Goal: Task Accomplishment & Management: Use online tool/utility

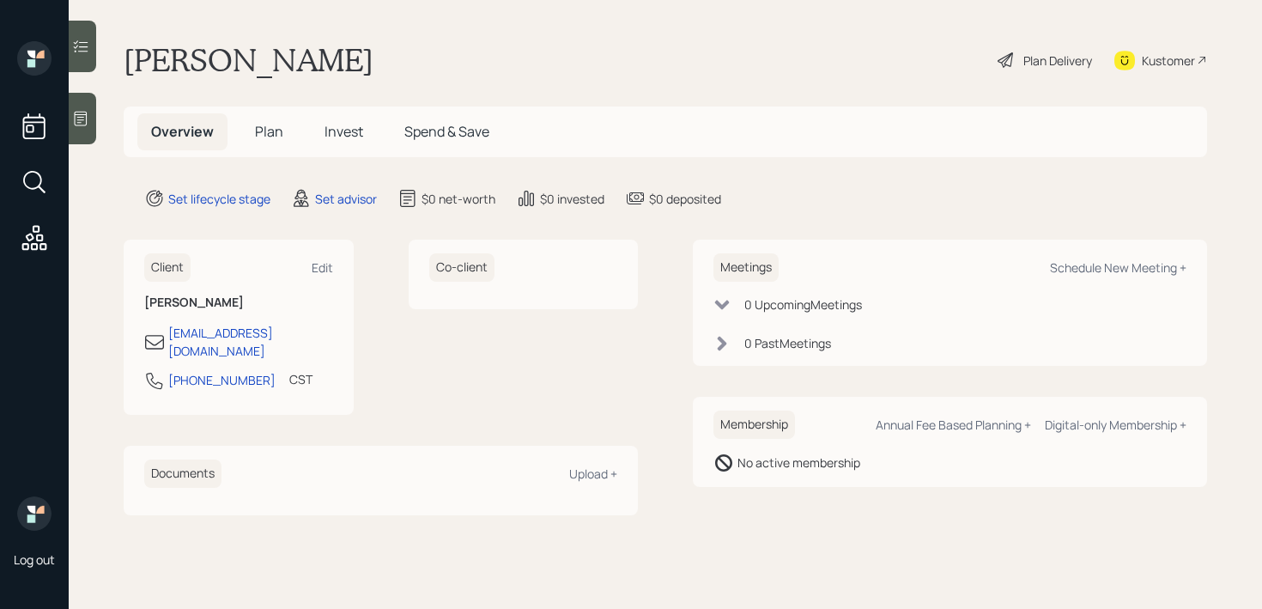
click at [78, 137] on div at bounding box center [82, 119] width 27 height 52
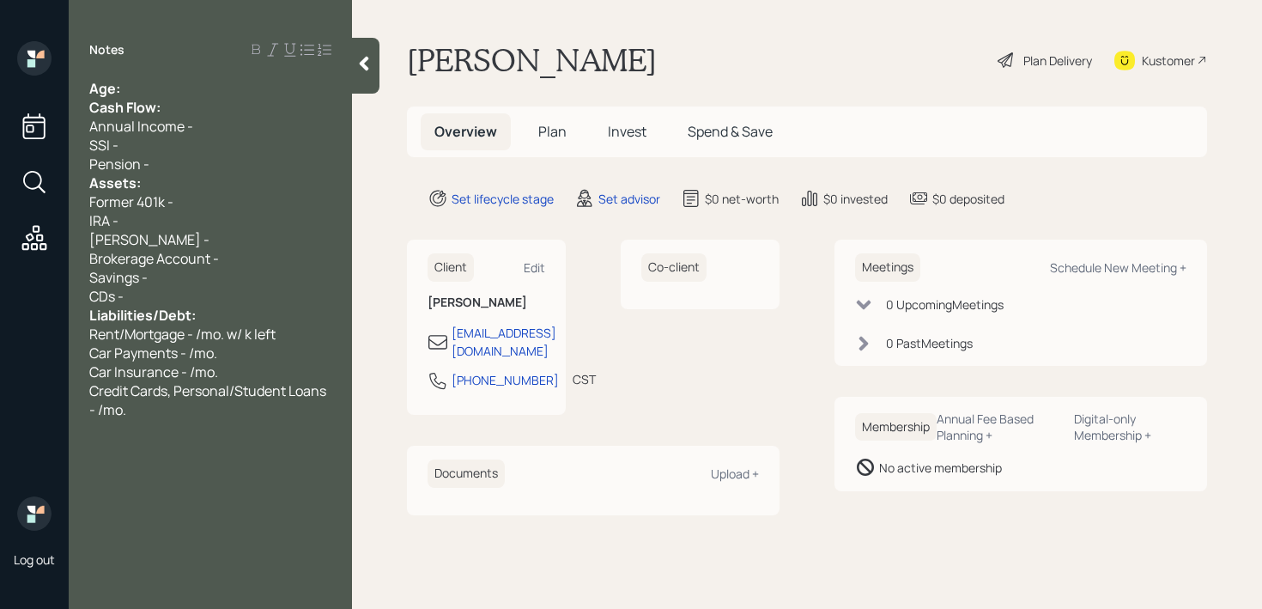
click at [182, 84] on div "Age:" at bounding box center [210, 88] width 242 height 19
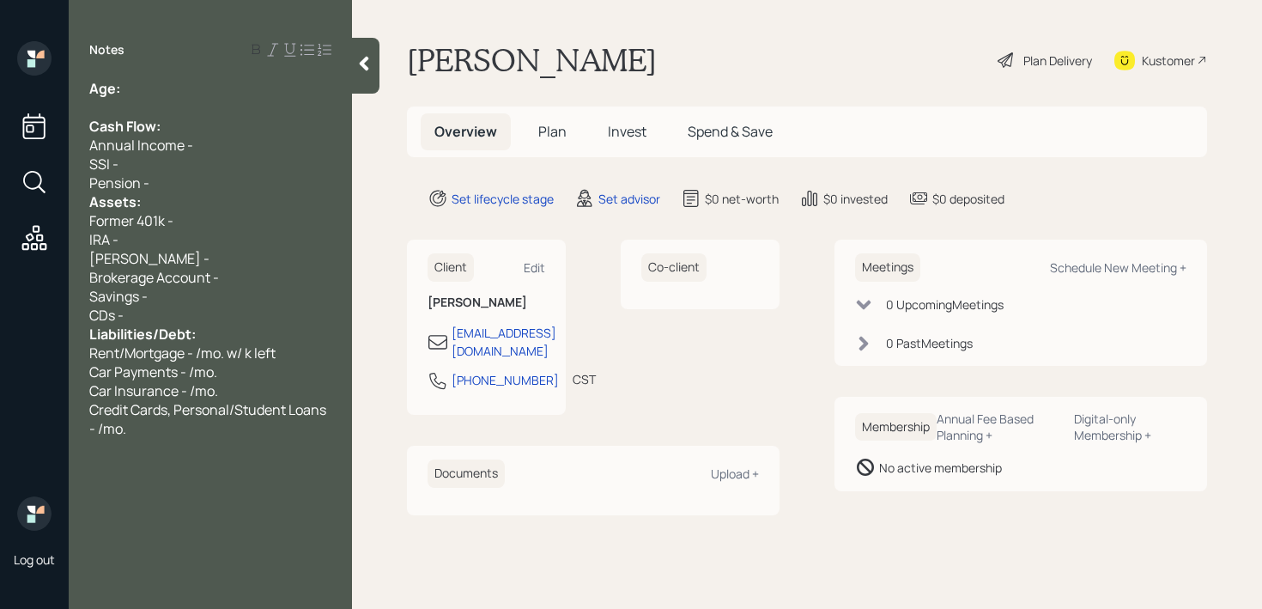
click at [181, 182] on div "Pension -" at bounding box center [210, 182] width 242 height 19
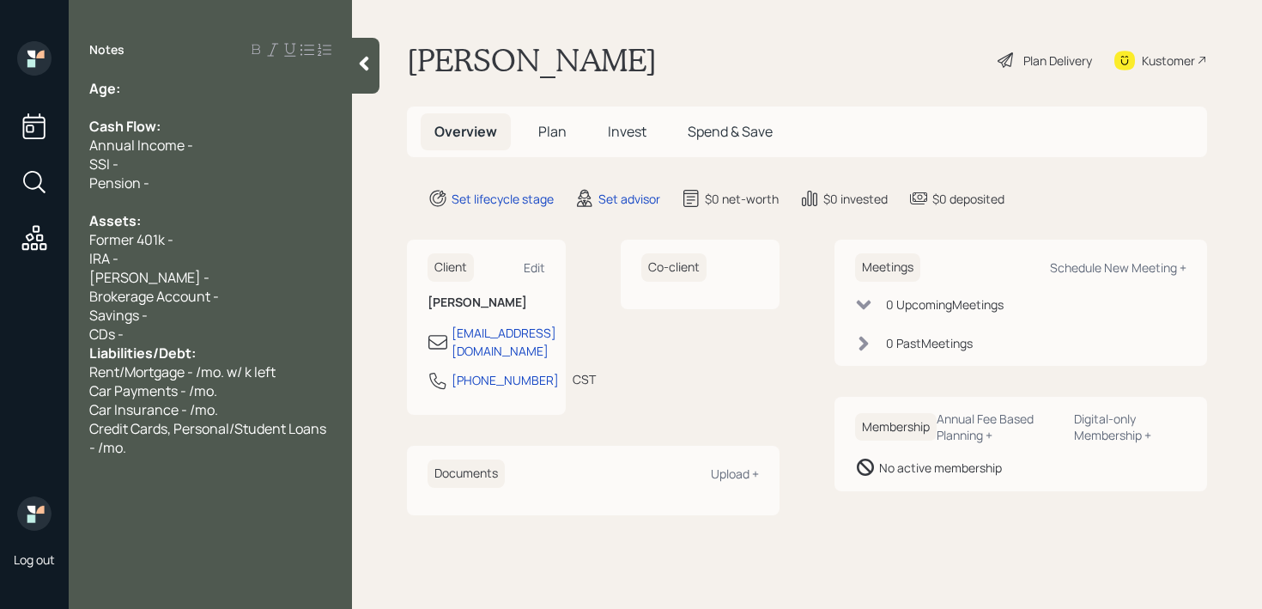
click at [173, 340] on div "CDs -" at bounding box center [210, 333] width 242 height 19
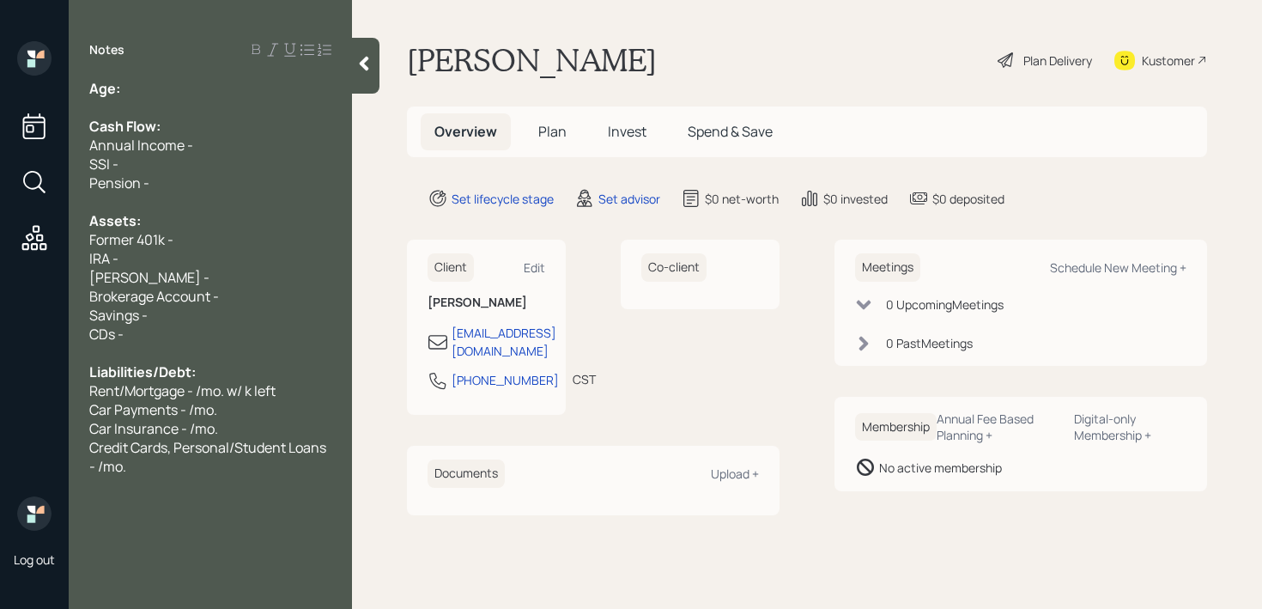
click at [245, 464] on div "Credit Cards, Personal/Student Loans - /mo." at bounding box center [210, 457] width 242 height 38
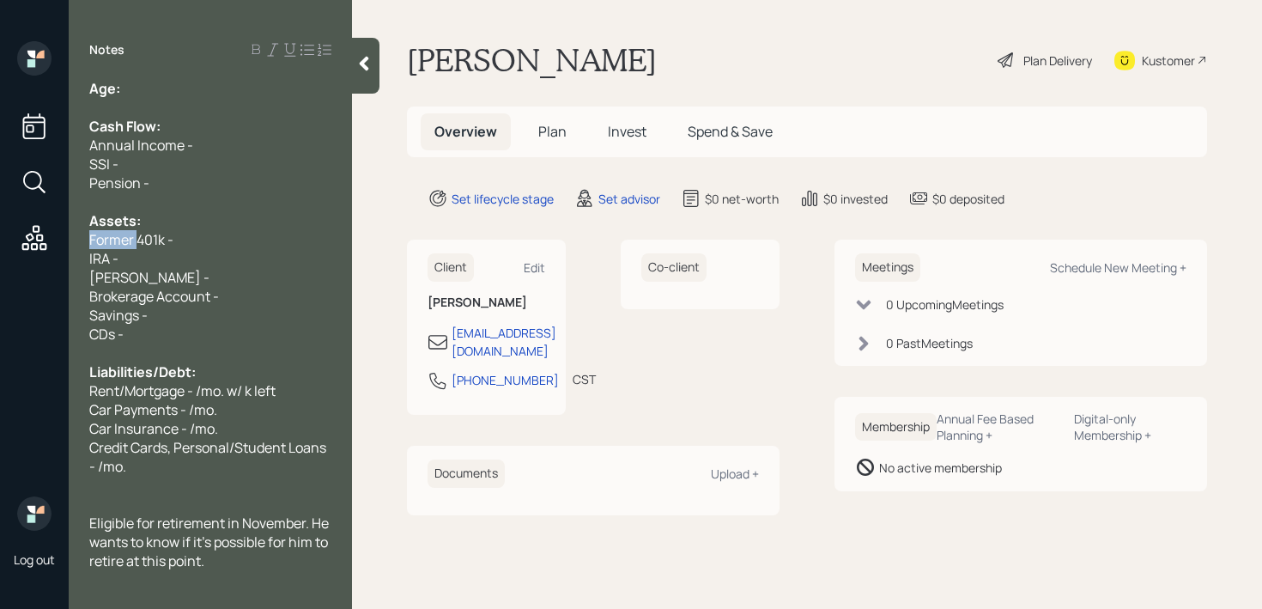
drag, startPoint x: 130, startPoint y: 237, endPoint x: 0, endPoint y: 240, distance: 129.7
click at [0, 240] on div "Log out Notes Age: Cash Flow: Annual Income - SSI - Pension - Assets: Former 40…" at bounding box center [631, 304] width 1262 height 609
click at [246, 558] on div "Eligible for retirement in November. He wants to know if it's possible for him …" at bounding box center [210, 541] width 242 height 57
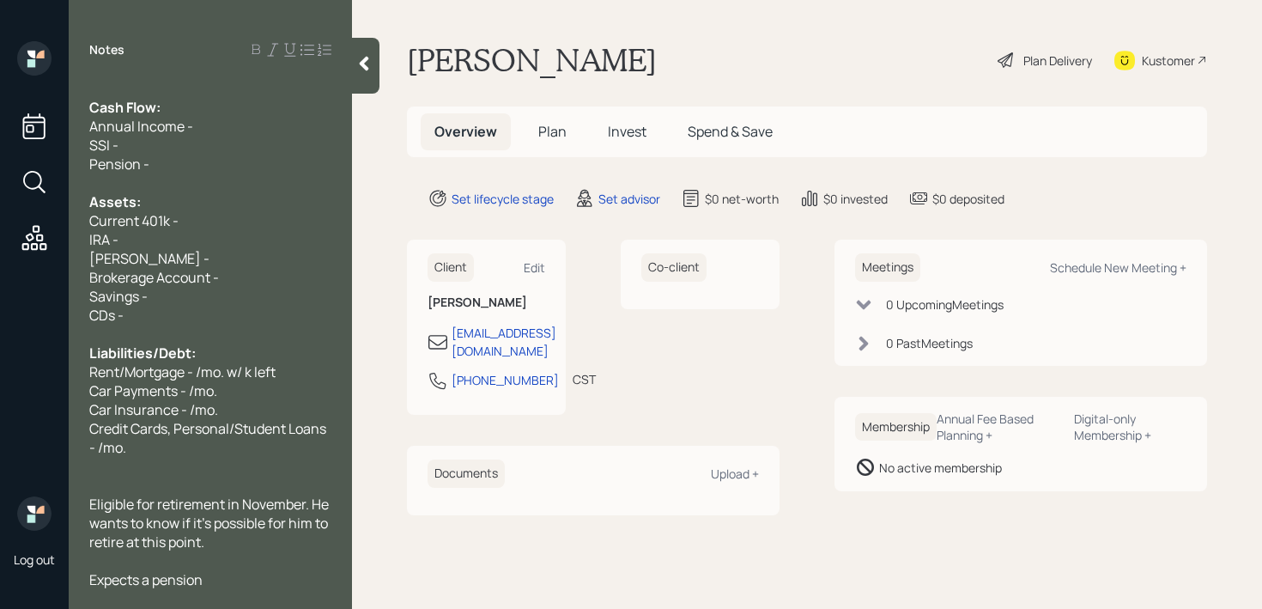
click at [233, 258] on div "[PERSON_NAME] -" at bounding box center [210, 258] width 242 height 19
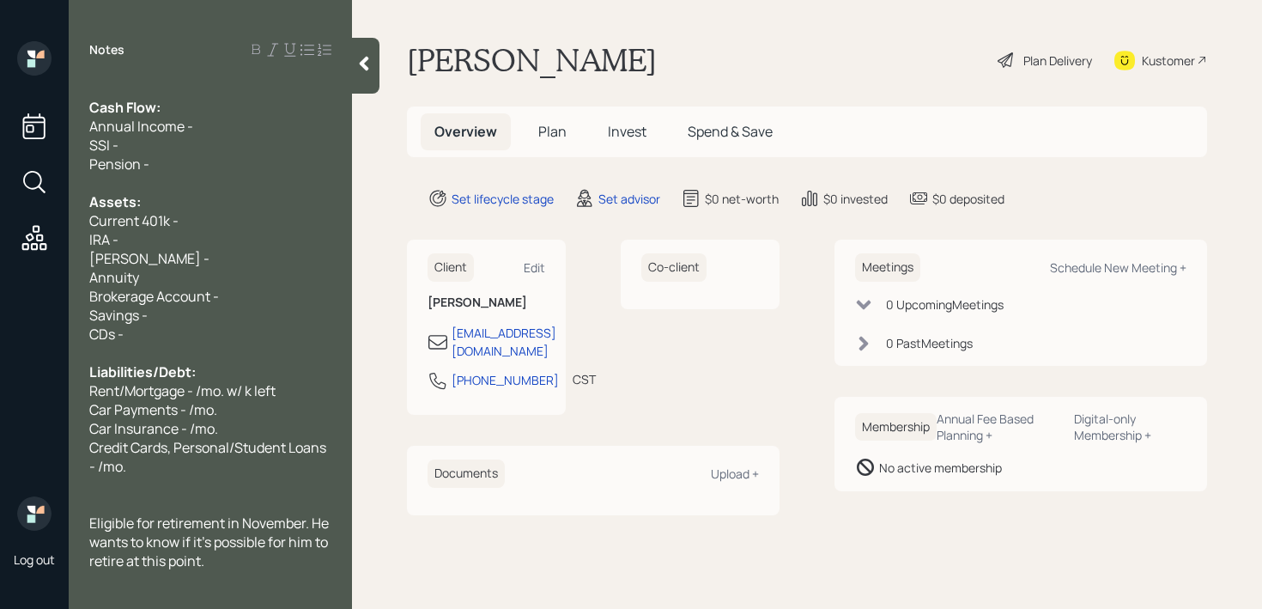
click at [213, 227] on div "Current 401k -" at bounding box center [210, 220] width 242 height 19
click at [220, 565] on div "Eligible for retirement in November. He wants to know if it's possible for him …" at bounding box center [210, 541] width 242 height 57
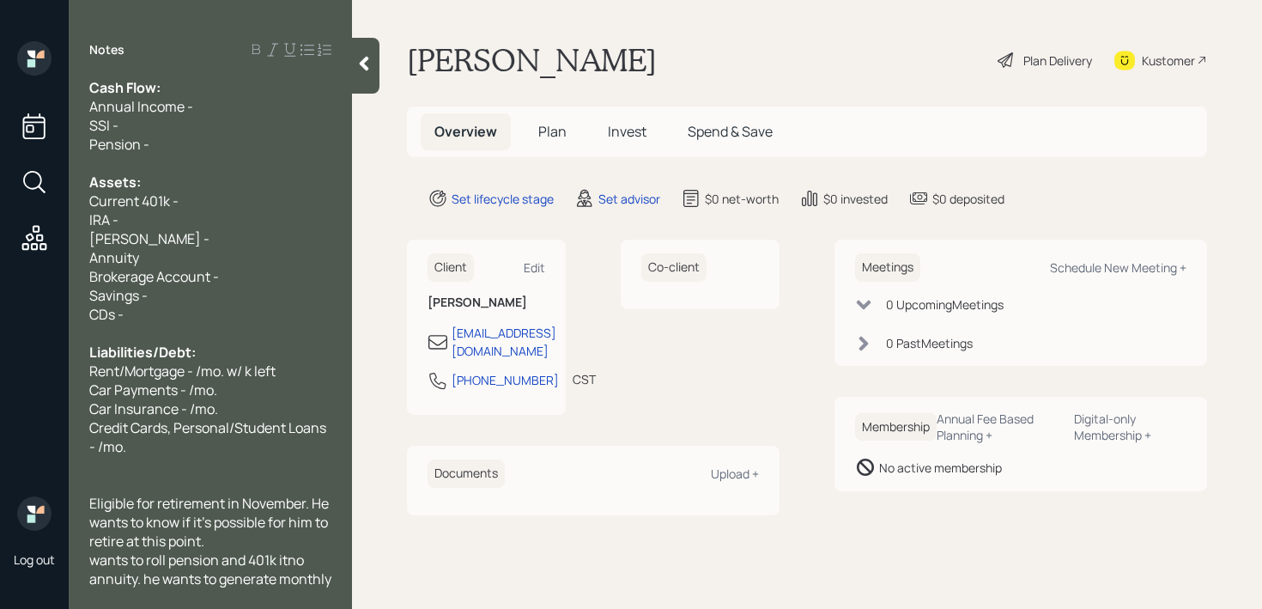
scroll to position [58, 0]
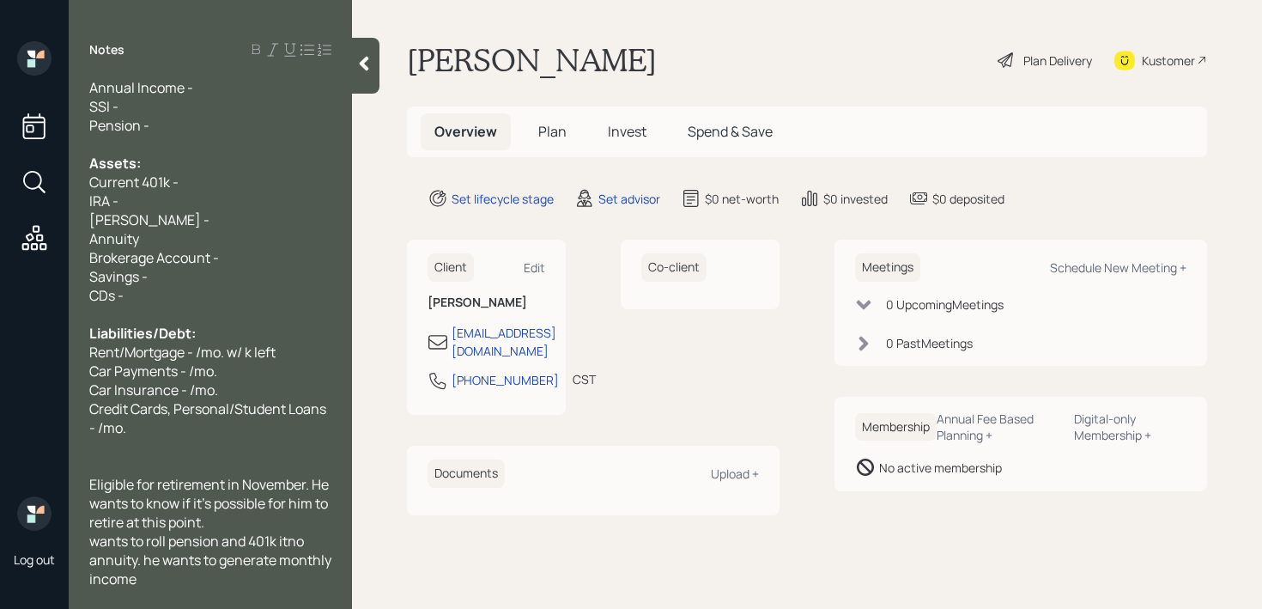
drag, startPoint x: 182, startPoint y: 238, endPoint x: 0, endPoint y: 238, distance: 182.0
click at [0, 238] on div "Log out Notes Age: Cash Flow: Annual Income - SSI - Pension - Assets: Current 4…" at bounding box center [631, 304] width 1262 height 609
drag, startPoint x: 133, startPoint y: 241, endPoint x: 0, endPoint y: 241, distance: 133.1
click at [0, 241] on div "Log out Notes Age: Cash Flow: Annual Income - SSI - Pension - Assets: Current 4…" at bounding box center [631, 304] width 1262 height 609
click at [156, 233] on div "IRA -" at bounding box center [210, 238] width 242 height 19
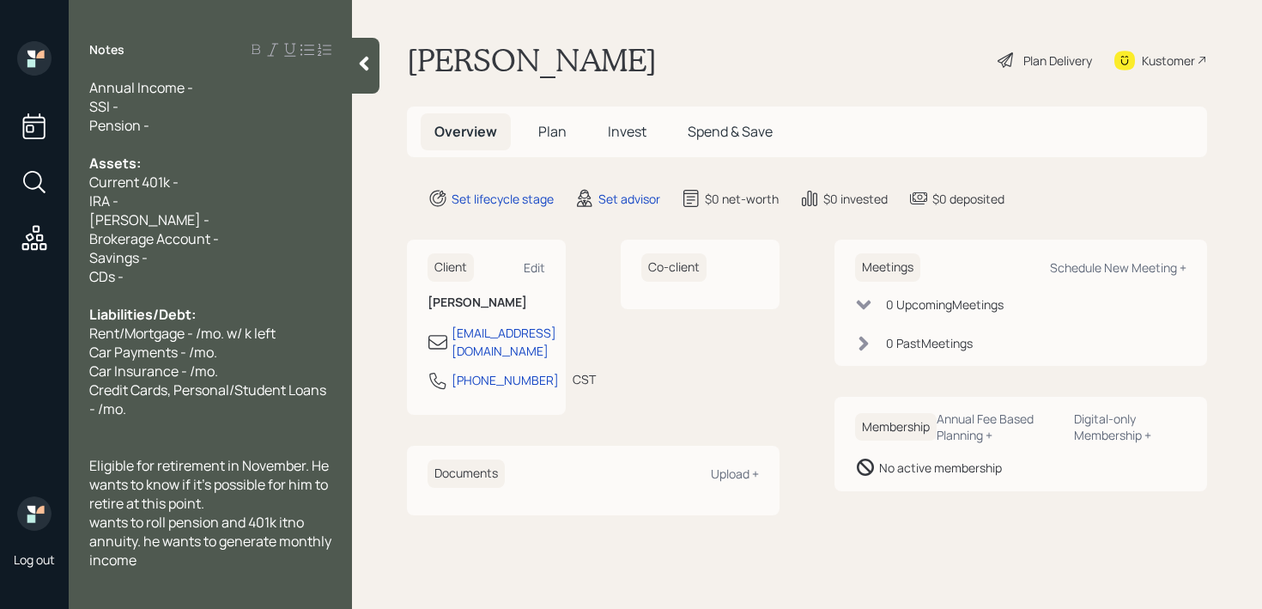
click at [173, 197] on div "IRA -" at bounding box center [210, 200] width 242 height 19
click at [203, 191] on div "IRA - k" at bounding box center [210, 200] width 242 height 19
click at [209, 187] on div "Current 401k -" at bounding box center [210, 182] width 242 height 19
click at [200, 116] on div "Pension -" at bounding box center [210, 125] width 242 height 19
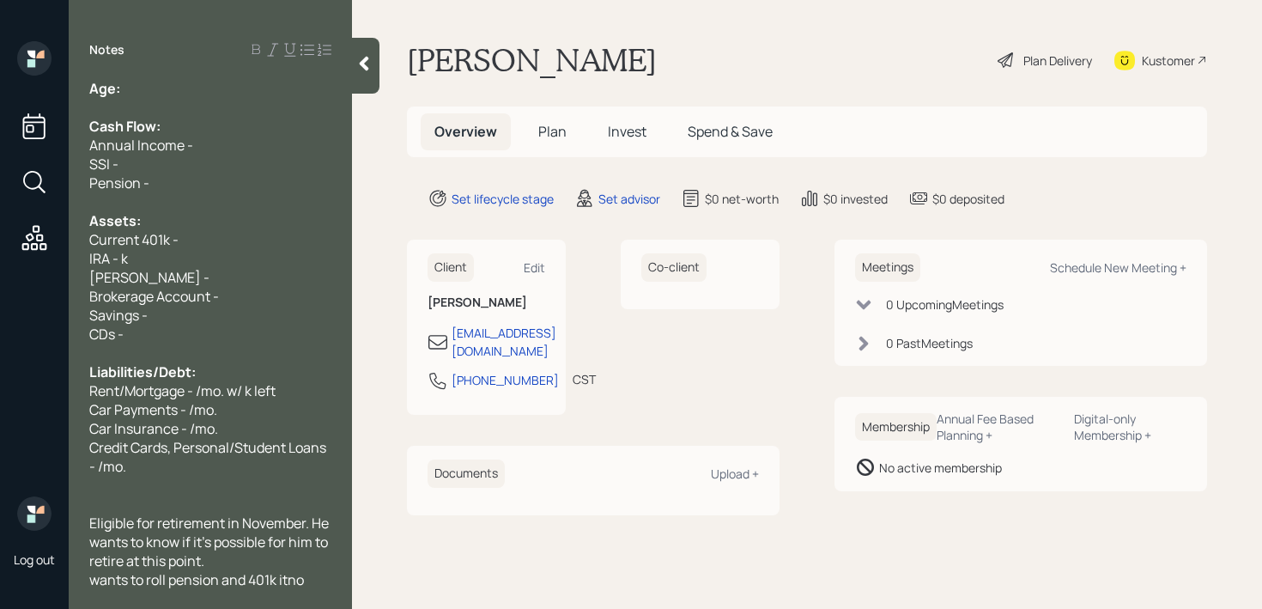
scroll to position [76, 0]
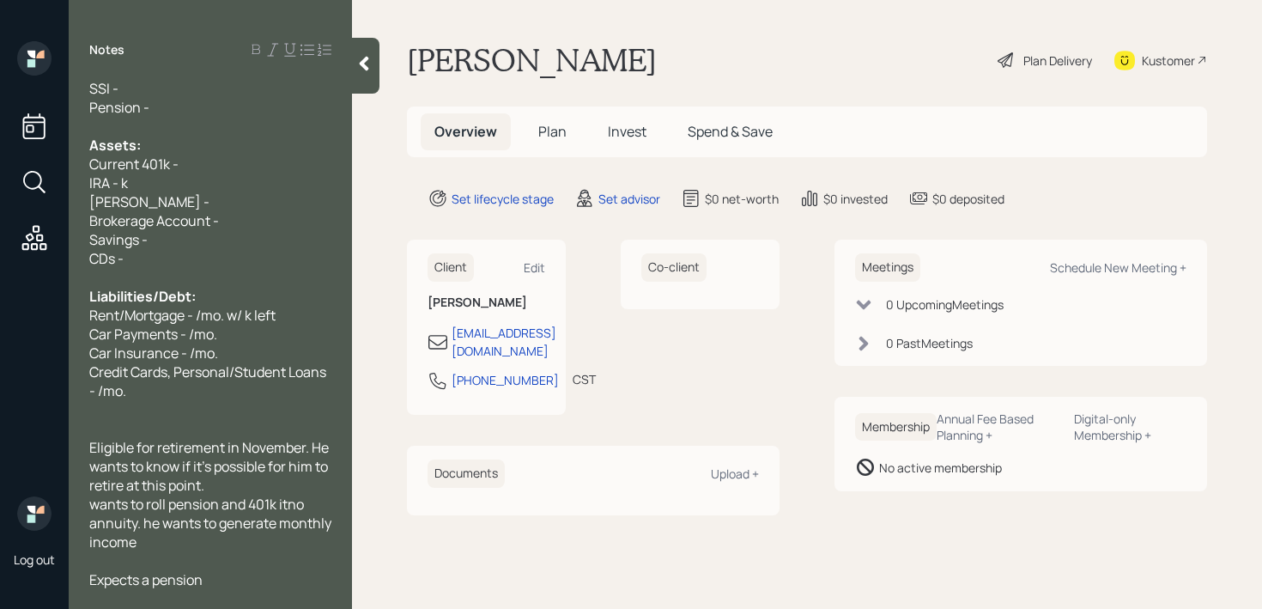
click at [137, 524] on span "wants to roll pension and 401k itno annuity. he wants to generate monthly income" at bounding box center [211, 522] width 245 height 57
click at [206, 220] on span "Brokerage Account -" at bounding box center [154, 220] width 130 height 19
click at [223, 221] on div "Brokerage Account -" at bounding box center [210, 220] width 242 height 19
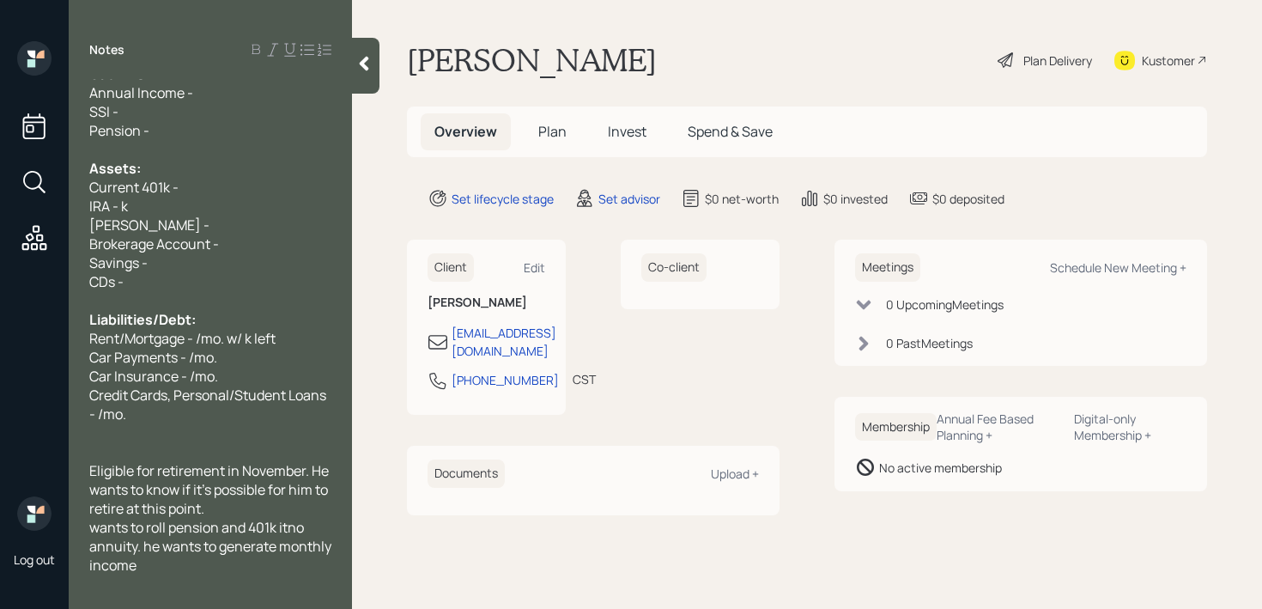
click at [125, 206] on span "IRA - k" at bounding box center [108, 206] width 39 height 19
click at [268, 102] on div "SSI -" at bounding box center [210, 111] width 242 height 19
click at [272, 80] on div "Cash Flow:" at bounding box center [210, 73] width 242 height 19
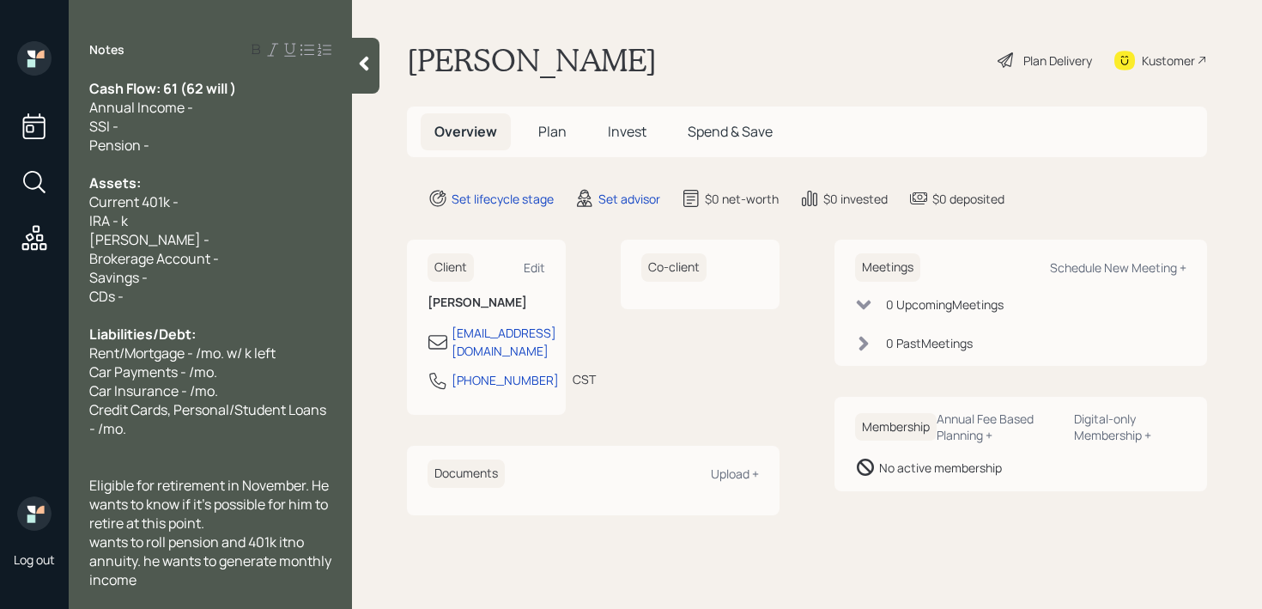
click at [193, 106] on div "Annual Income -" at bounding box center [210, 107] width 242 height 19
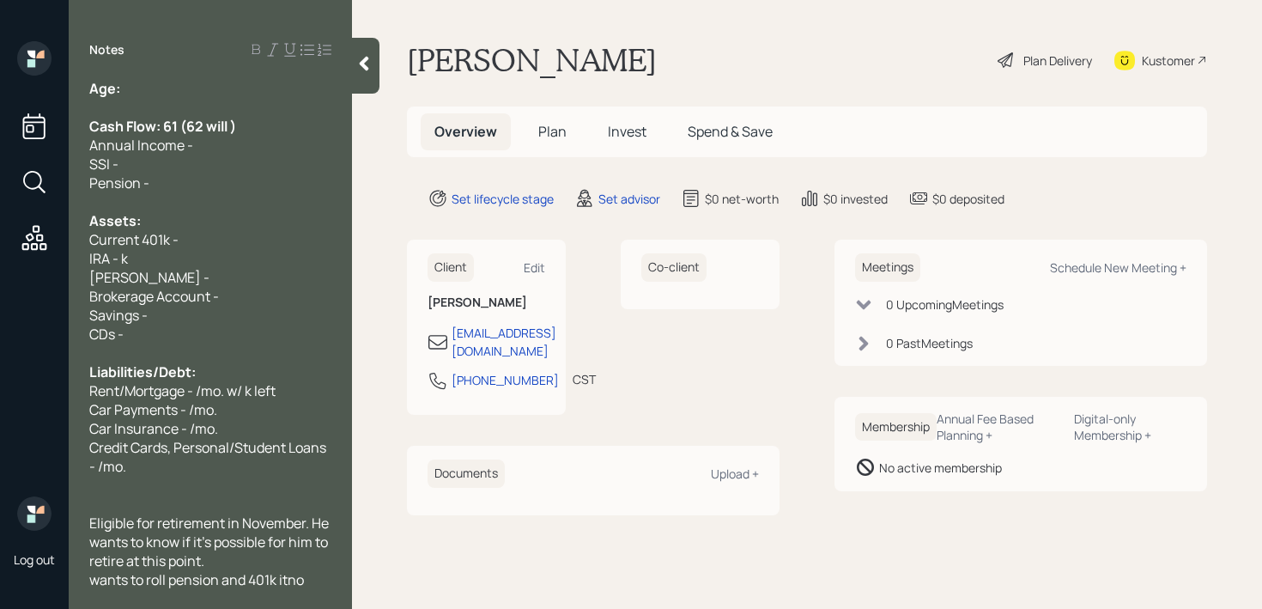
click at [236, 115] on div at bounding box center [210, 107] width 242 height 19
click at [236, 118] on span "Cash Flow: 61 (62 will )" at bounding box center [162, 126] width 147 height 19
drag, startPoint x: 303, startPoint y: 131, endPoint x: 166, endPoint y: 130, distance: 137.4
click at [166, 130] on div "Cash Flow: 61 (62 in November)" at bounding box center [210, 126] width 242 height 19
copy span "61 (62 in November)"
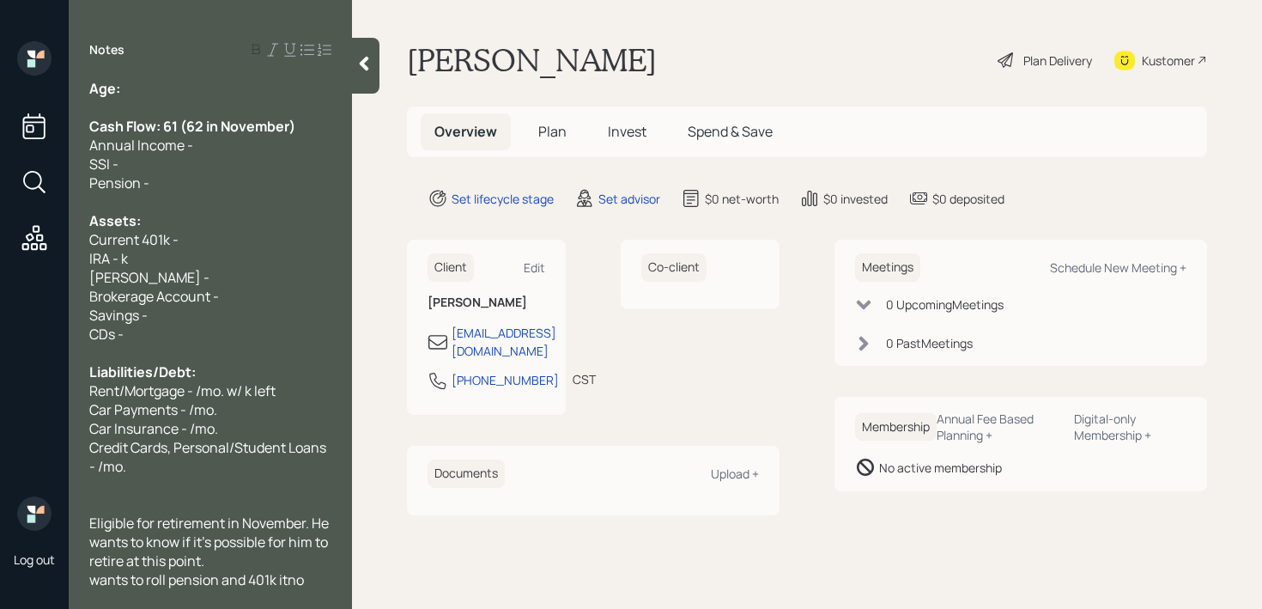
click at [169, 89] on div "Age:" at bounding box center [210, 88] width 242 height 19
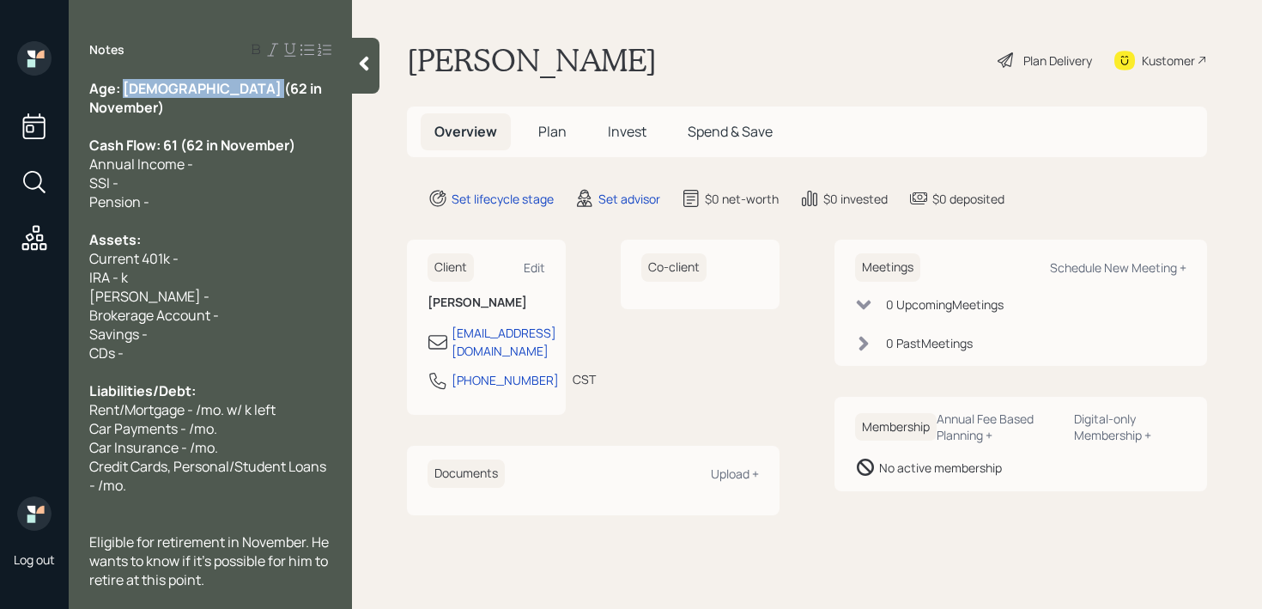
drag, startPoint x: 275, startPoint y: 88, endPoint x: 124, endPoint y: 88, distance: 151.1
click at [124, 88] on div "Age: [DEMOGRAPHIC_DATA] (62 in November)" at bounding box center [210, 98] width 242 height 38
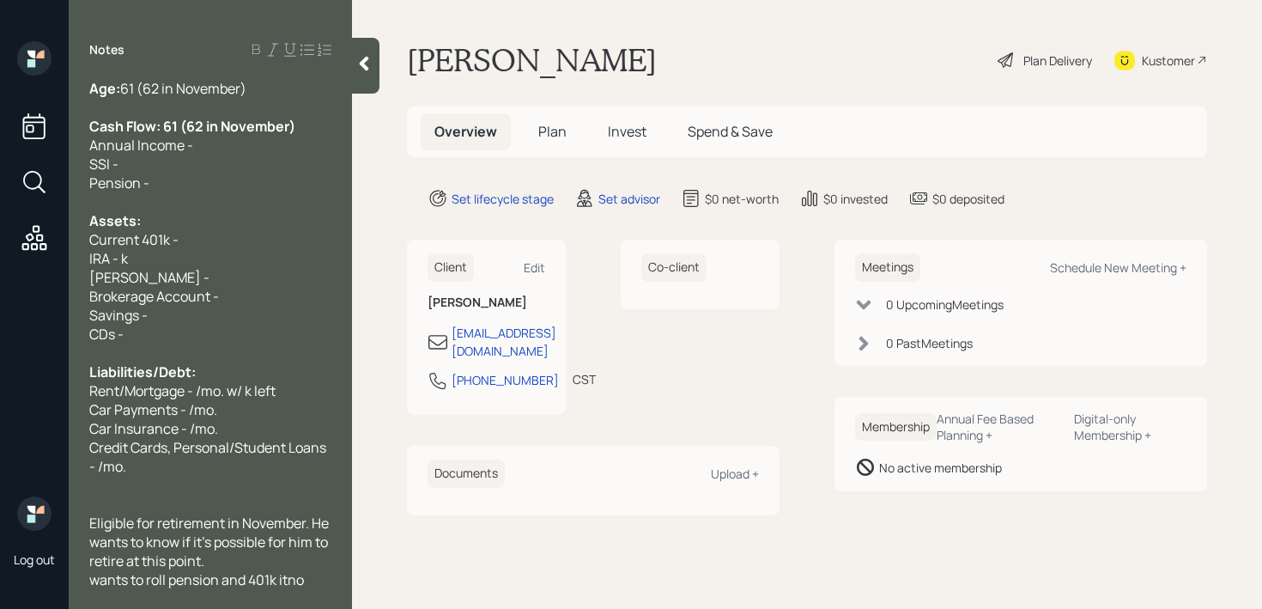
click at [280, 138] on div "Annual Income -" at bounding box center [210, 145] width 242 height 19
drag, startPoint x: 304, startPoint y: 136, endPoint x: 163, endPoint y: 127, distance: 141.0
click at [163, 127] on div "Age: [DEMOGRAPHIC_DATA] (62 in November) Cash Flow: 61 (62 in November) Annual …" at bounding box center [210, 371] width 242 height 585
click at [163, 127] on span "Cash Flow: 61 (62 in November)" at bounding box center [192, 126] width 206 height 19
drag, startPoint x: 163, startPoint y: 127, endPoint x: 289, endPoint y: 127, distance: 126.2
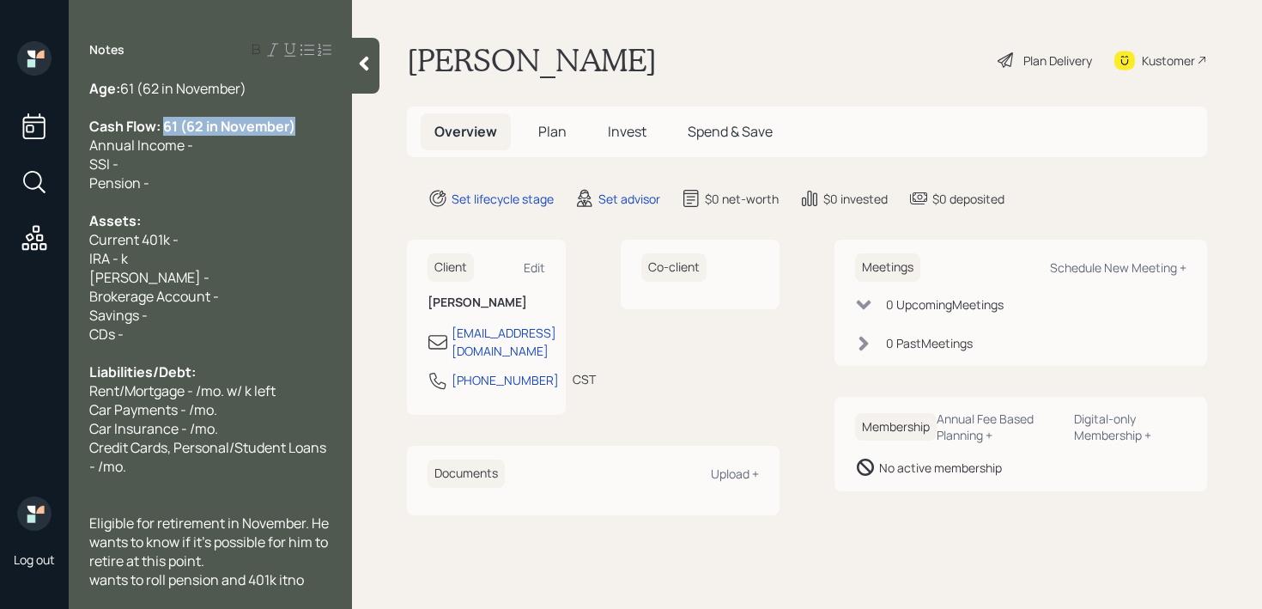
click at [289, 127] on span "Cash Flow: 61 (62 in November)" at bounding box center [192, 126] width 206 height 19
click at [219, 247] on div "Current 401k -" at bounding box center [210, 239] width 242 height 19
click at [178, 257] on div "IRA - k" at bounding box center [210, 258] width 242 height 19
click at [124, 263] on span "IRA - k" at bounding box center [108, 258] width 39 height 19
click at [183, 285] on div "[PERSON_NAME] -" at bounding box center [210, 277] width 242 height 19
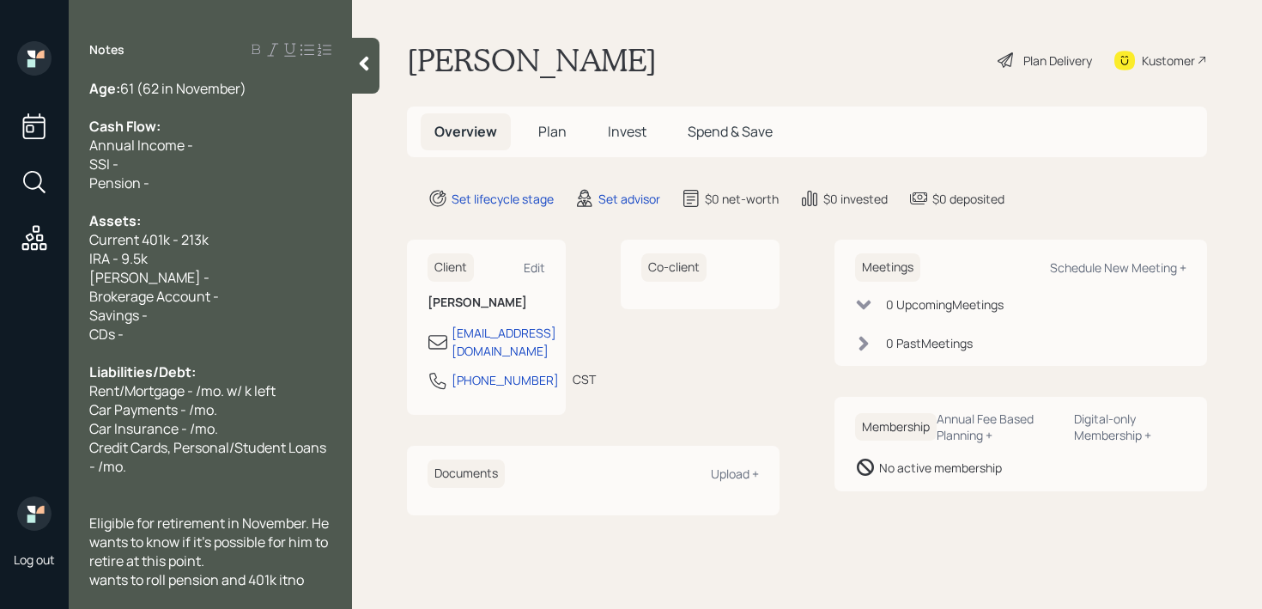
drag, startPoint x: 200, startPoint y: 285, endPoint x: 133, endPoint y: 285, distance: 67.0
click at [195, 285] on div "[PERSON_NAME] -" at bounding box center [210, 277] width 242 height 19
click at [182, 271] on div "[PERSON_NAME] -" at bounding box center [210, 277] width 242 height 19
drag, startPoint x: 178, startPoint y: 271, endPoint x: 0, endPoint y: 271, distance: 177.7
click at [0, 271] on div "Log out Notes Age: [DEMOGRAPHIC_DATA] (62 in November) Cash Flow: Annual Income…" at bounding box center [631, 304] width 1262 height 609
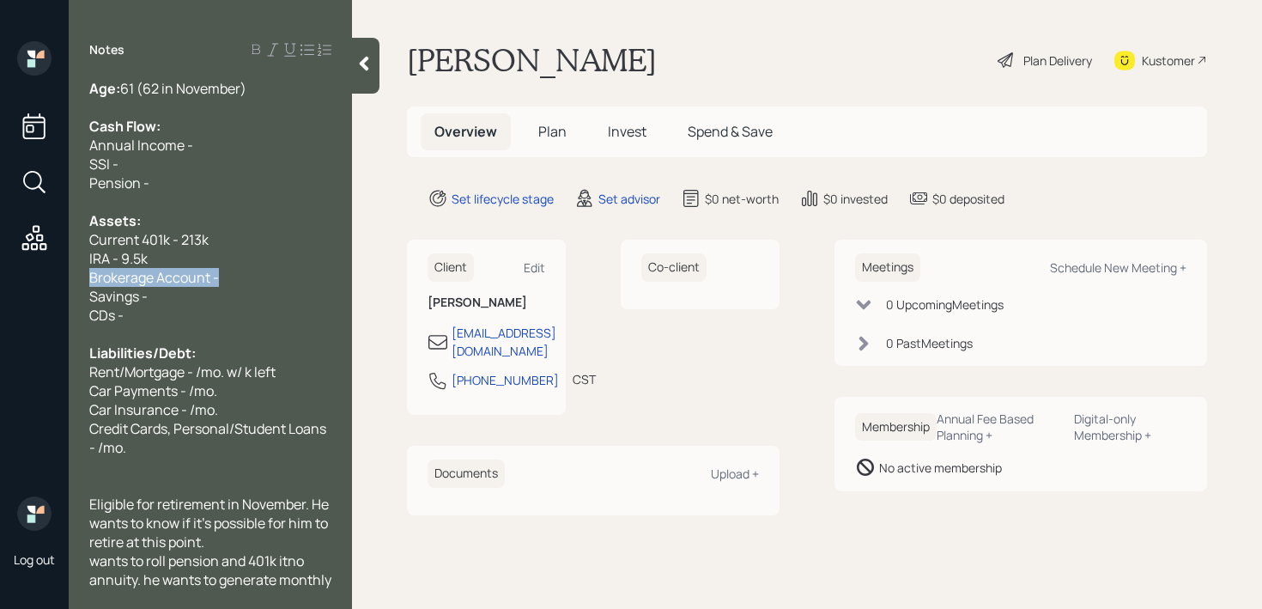
drag, startPoint x: 249, startPoint y: 278, endPoint x: 0, endPoint y: 280, distance: 249.0
click at [0, 280] on div "Log out Notes Age: [DEMOGRAPHIC_DATA] (62 in November) Cash Flow: Annual Income…" at bounding box center [631, 304] width 1262 height 609
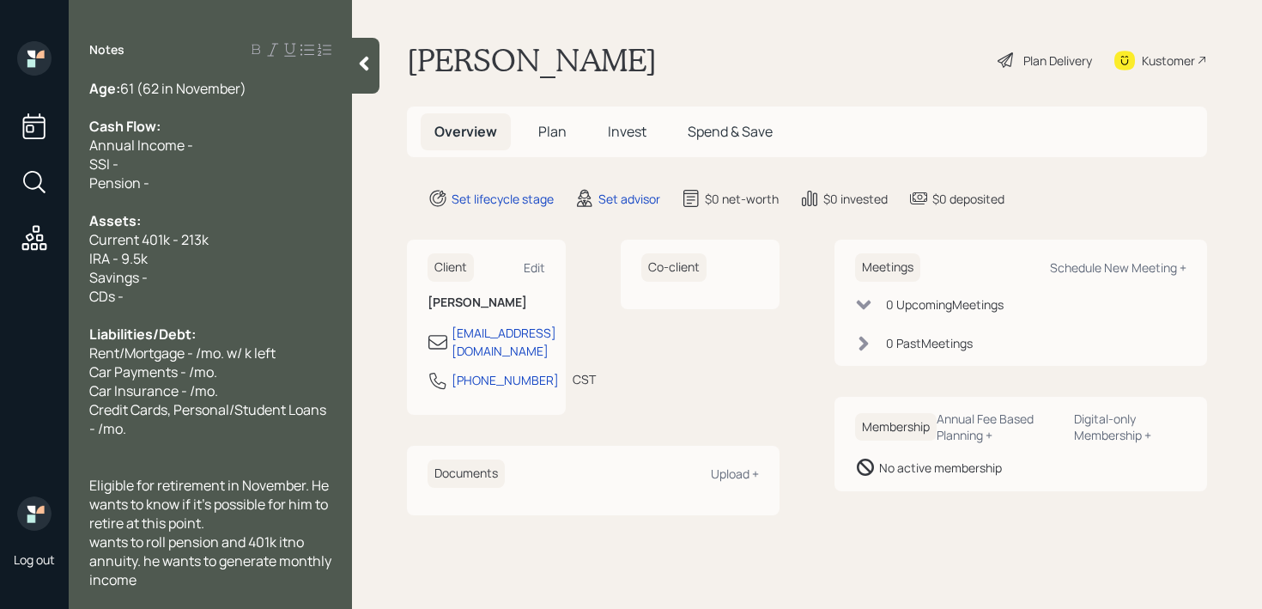
click at [184, 280] on div "Savings -" at bounding box center [210, 277] width 242 height 19
drag, startPoint x: 183, startPoint y: 283, endPoint x: 24, endPoint y: 283, distance: 158.8
click at [24, 283] on div "Log out Notes Age: [DEMOGRAPHIC_DATA] (62 in November) Cash Flow: Annual Income…" at bounding box center [631, 304] width 1262 height 609
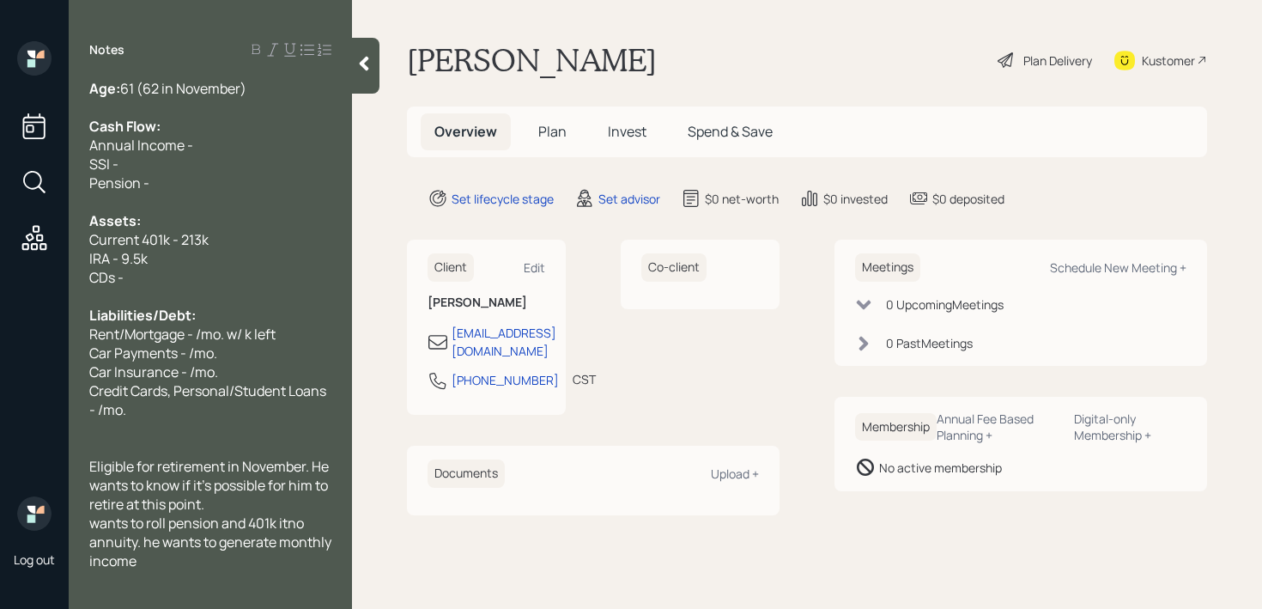
click at [124, 176] on span "Pension -" at bounding box center [119, 182] width 60 height 19
click at [214, 176] on div "Pension -" at bounding box center [210, 182] width 242 height 19
drag, startPoint x: 205, startPoint y: 178, endPoint x: 54, endPoint y: 145, distance: 154.6
click at [54, 149] on div "Log out Notes Age: [DEMOGRAPHIC_DATA] (62 in November) Cash Flow: Annual Income…" at bounding box center [631, 304] width 1262 height 609
click at [125, 149] on span "Annual Income -" at bounding box center [141, 145] width 104 height 19
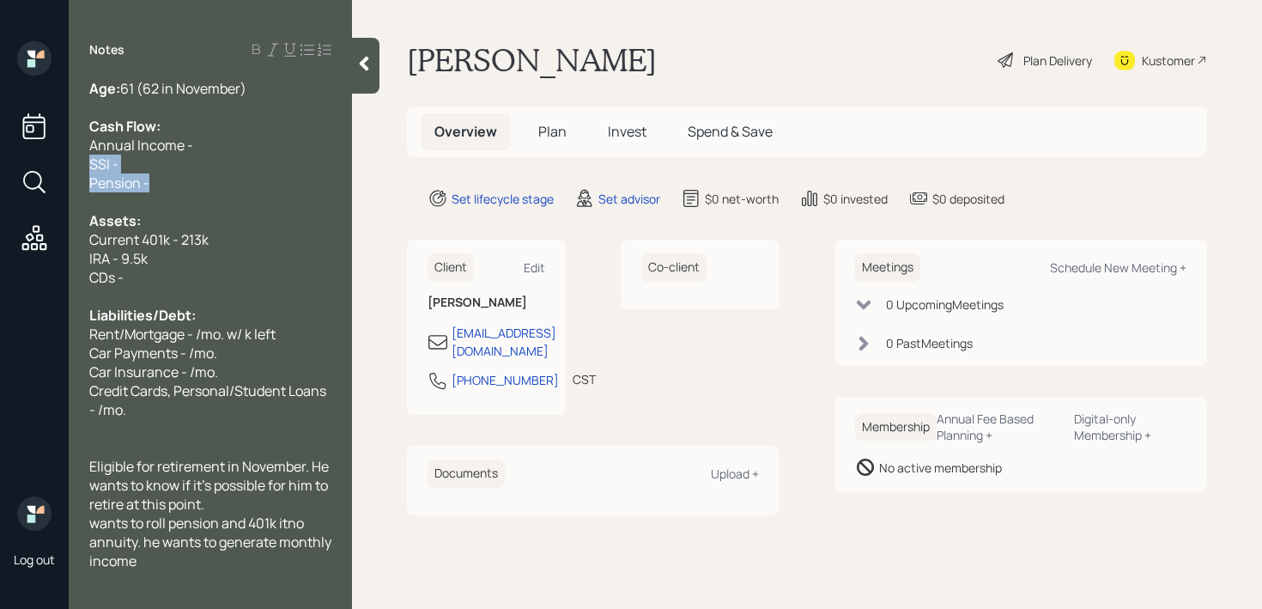
drag, startPoint x: 170, startPoint y: 182, endPoint x: 86, endPoint y: 167, distance: 85.4
click at [86, 167] on div "Age: [DEMOGRAPHIC_DATA] (62 in November) Cash Flow: Annual Income - SSI - Pensi…" at bounding box center [210, 333] width 283 height 509
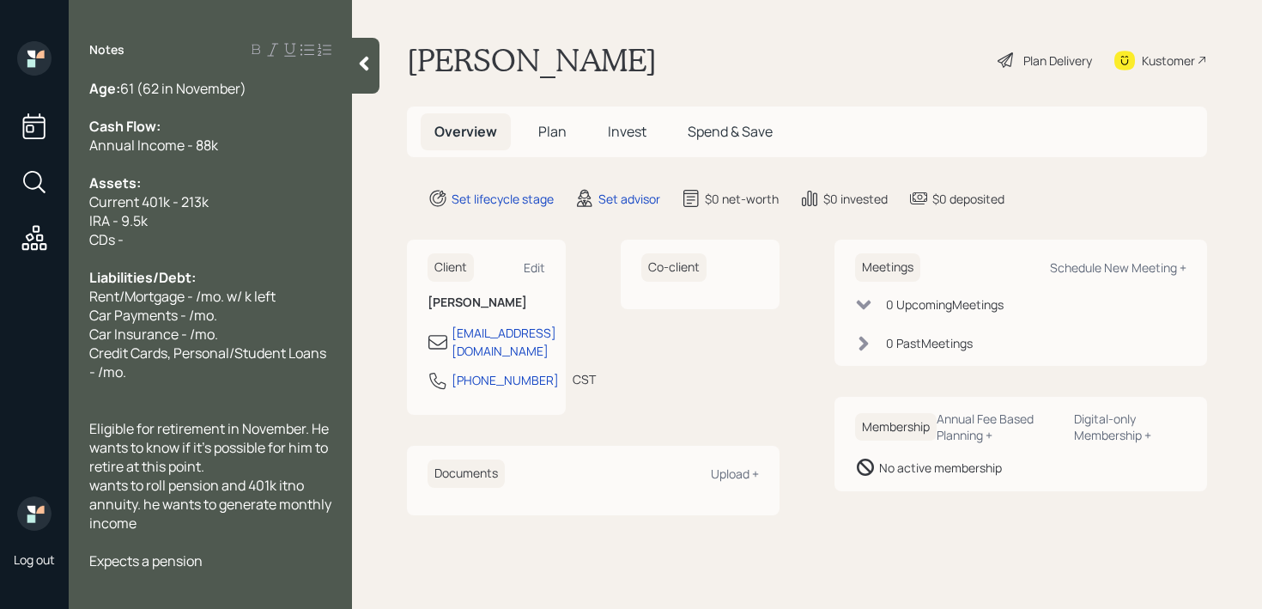
drag, startPoint x: 125, startPoint y: 253, endPoint x: 0, endPoint y: 253, distance: 125.3
click at [0, 253] on div "Log out Notes Age: [DEMOGRAPHIC_DATA] (62 in November) Cash Flow: Annual Income…" at bounding box center [631, 304] width 1262 height 609
click at [120, 274] on span "Liabilities/Debt:" at bounding box center [142, 277] width 106 height 19
click at [165, 255] on div at bounding box center [210, 258] width 242 height 19
drag, startPoint x: 187, startPoint y: 252, endPoint x: 88, endPoint y: 235, distance: 101.0
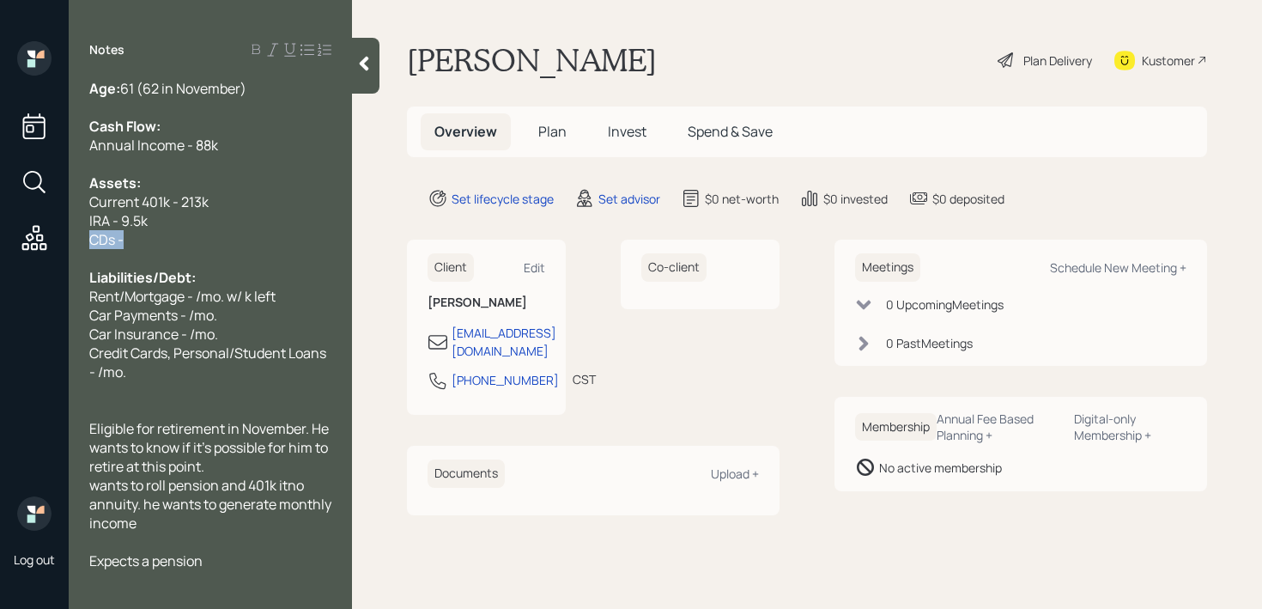
click at [88, 235] on div "Age: [DEMOGRAPHIC_DATA] (62 in November) Cash Flow: Annual Income - 88k Assets:…" at bounding box center [210, 324] width 283 height 491
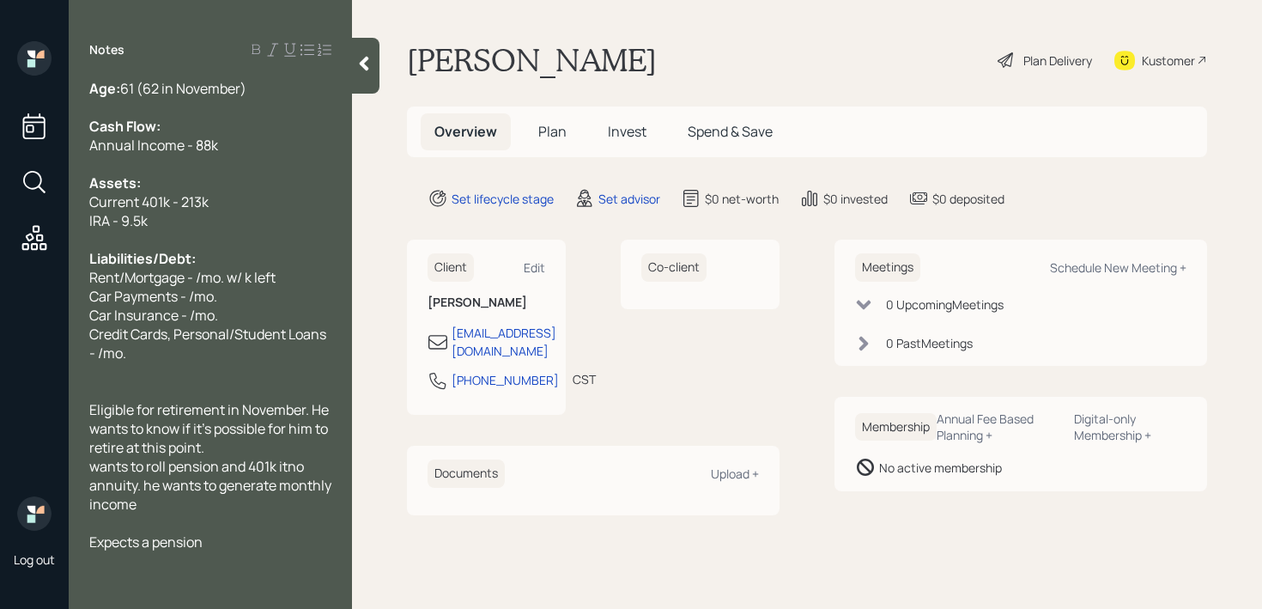
click at [258, 82] on div "Age: [DEMOGRAPHIC_DATA] (62 in November)" at bounding box center [210, 88] width 242 height 19
click at [258, 84] on div "Age: [DEMOGRAPHIC_DATA] (62 in November)" at bounding box center [210, 88] width 242 height 19
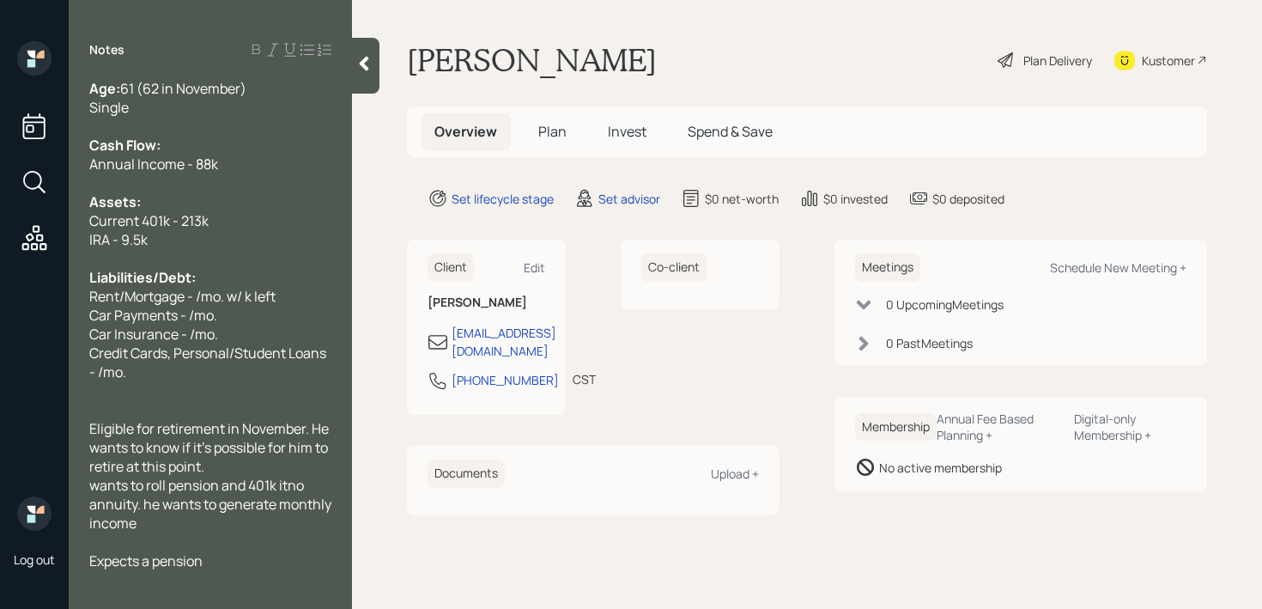
click at [254, 548] on div at bounding box center [210, 541] width 242 height 19
click at [254, 556] on div "Expects a pension" at bounding box center [210, 560] width 242 height 19
click at [256, 216] on div "Current 401k - 213k" at bounding box center [210, 220] width 242 height 19
click at [247, 238] on div "IRA - 9.5k" at bounding box center [210, 239] width 242 height 19
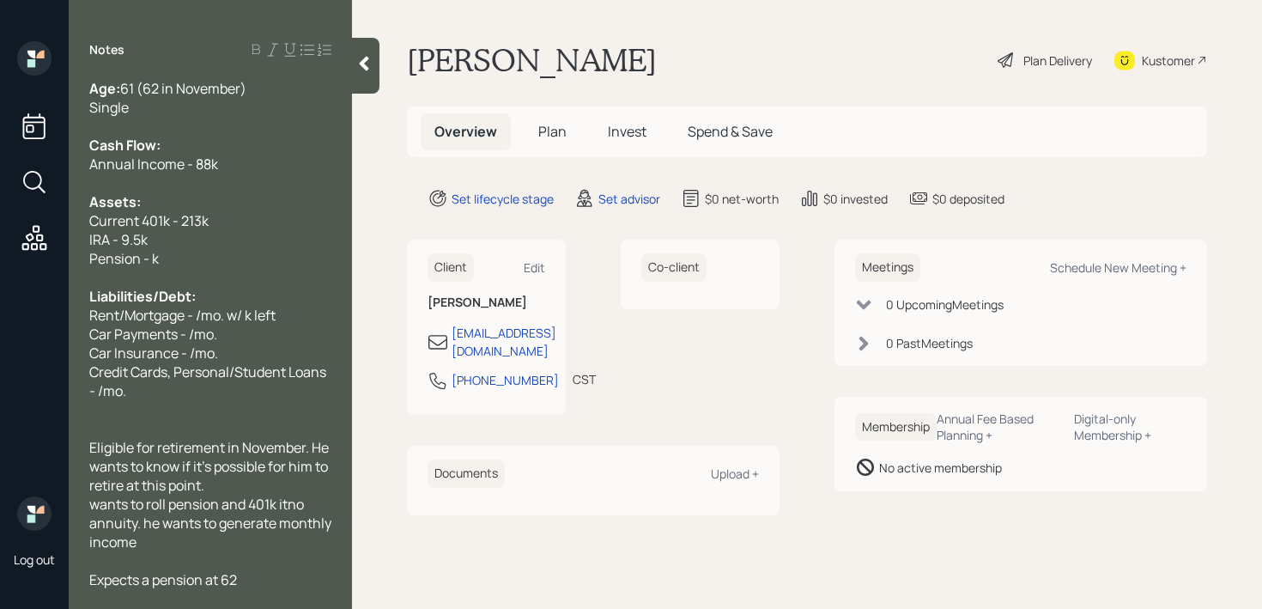
click at [149, 263] on span "Pension - k" at bounding box center [124, 258] width 70 height 19
drag, startPoint x: 220, startPoint y: 260, endPoint x: 0, endPoint y: 259, distance: 219.8
click at [0, 259] on div "Log out Notes Age: [DEMOGRAPHIC_DATA] (62 in November) Single Cash Flow: Annual…" at bounding box center [631, 304] width 1262 height 609
copy span "Pension - 55k"
click at [232, 227] on div "Current 401k - 213k" at bounding box center [210, 220] width 242 height 19
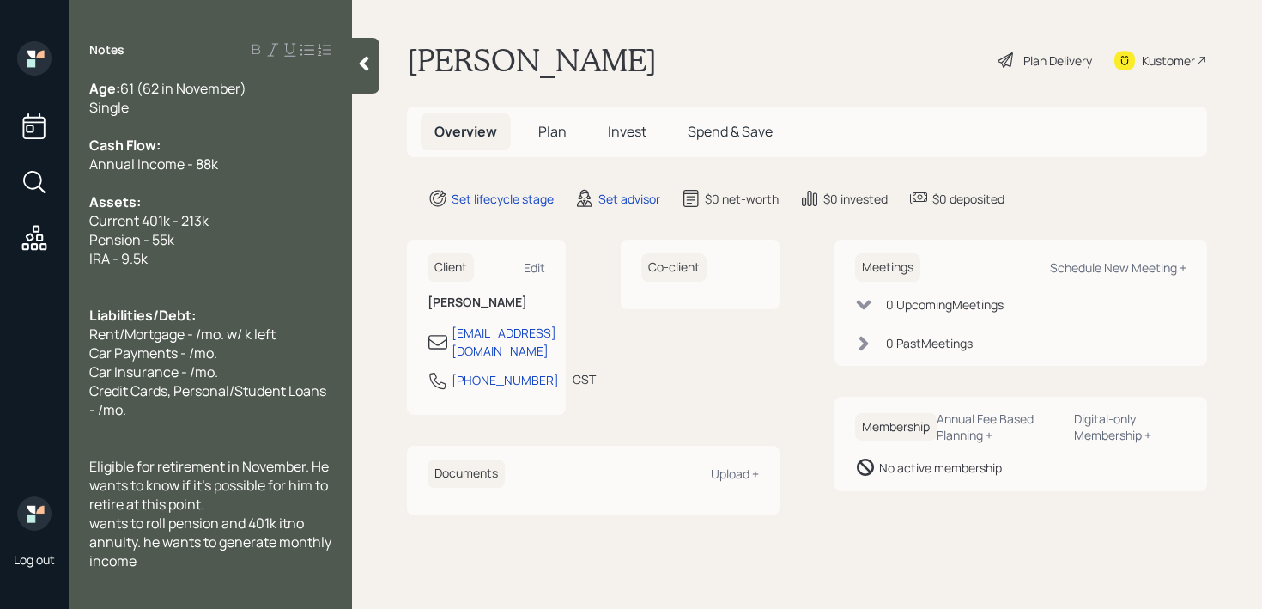
click at [182, 278] on div at bounding box center [210, 277] width 242 height 19
click at [273, 98] on div "Single" at bounding box center [210, 107] width 242 height 19
click at [270, 107] on div "Single" at bounding box center [210, 107] width 242 height 19
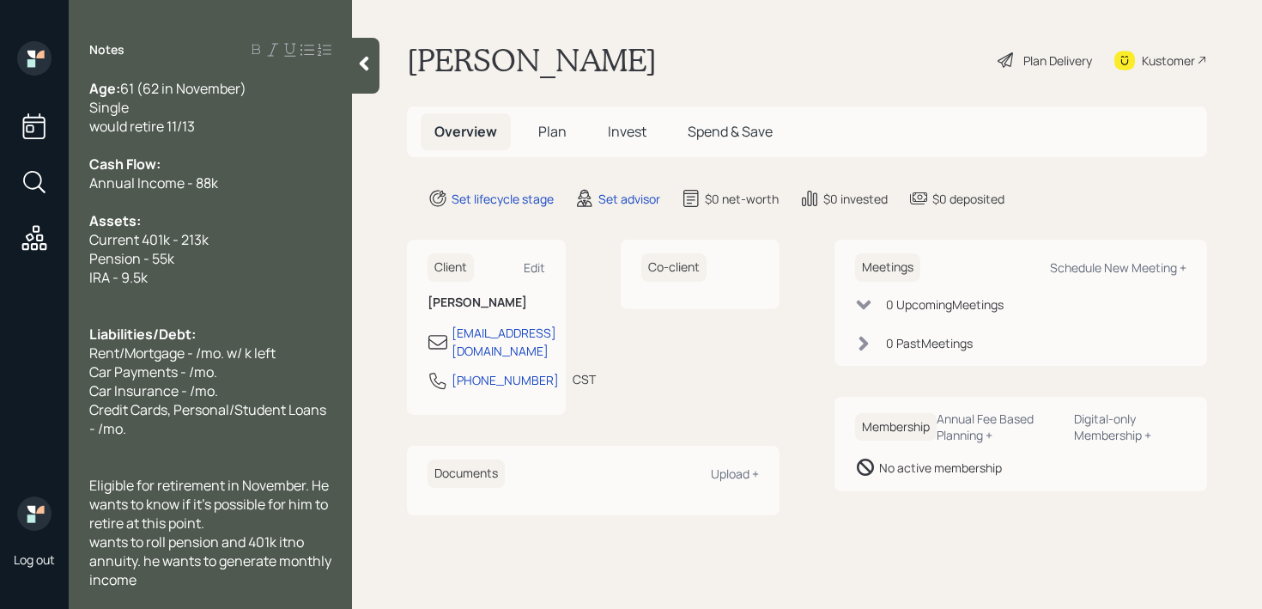
click at [294, 178] on div "Annual Income - 88k" at bounding box center [210, 182] width 242 height 19
click at [223, 440] on div at bounding box center [210, 447] width 242 height 19
click at [221, 507] on span "Eligible for retirement in November. He wants to know if it's possible for him …" at bounding box center [210, 504] width 242 height 57
click at [210, 284] on div "IRA - 9.5k" at bounding box center [210, 277] width 242 height 19
click at [210, 398] on span "Car Insurance - /mo." at bounding box center [153, 390] width 129 height 19
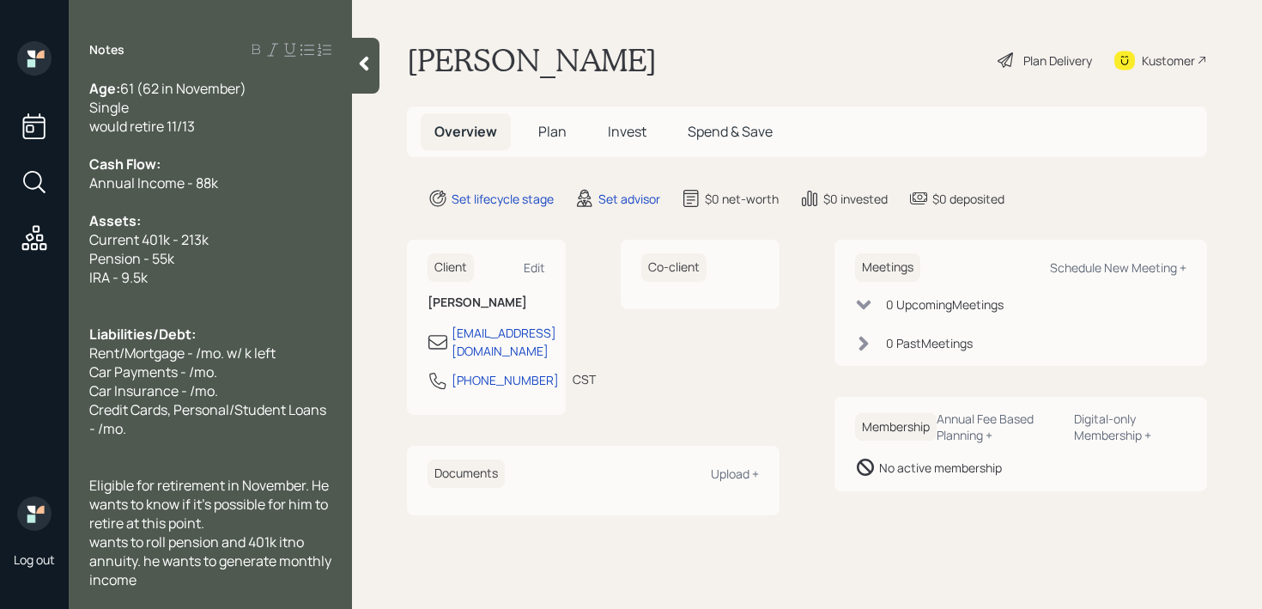
click at [195, 306] on div at bounding box center [210, 315] width 242 height 19
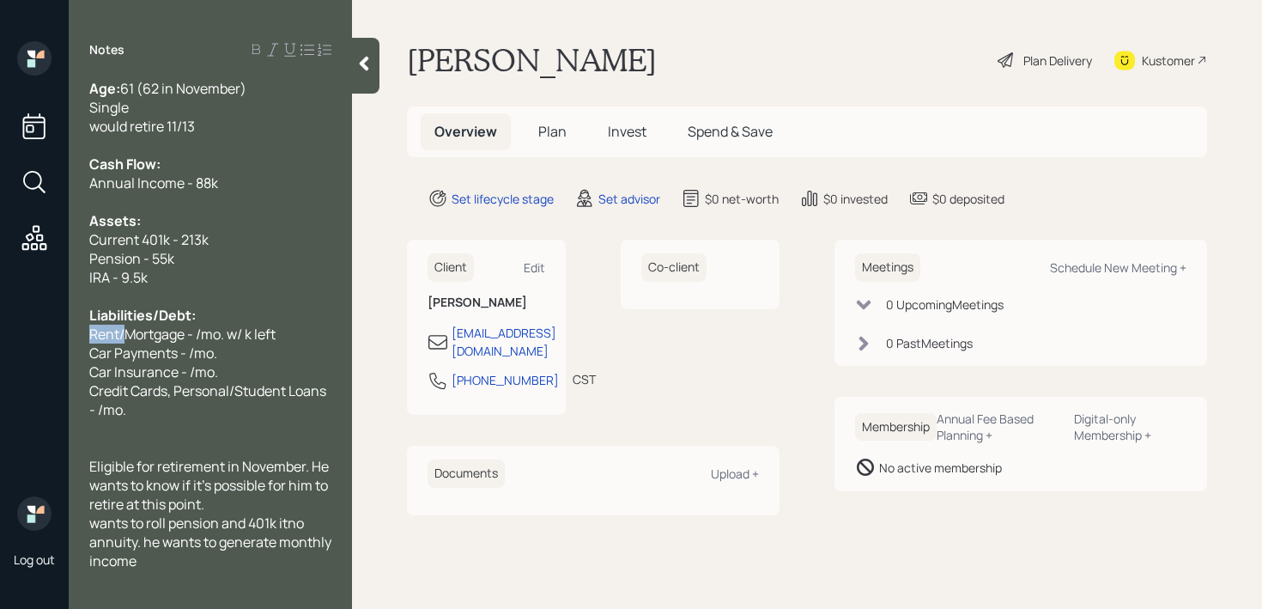
drag, startPoint x: 126, startPoint y: 336, endPoint x: 70, endPoint y: 336, distance: 55.8
click at [70, 336] on div "Age: [DEMOGRAPHIC_DATA] (62 in November) Single would retire 11/13 Cash Flow: A…" at bounding box center [210, 333] width 283 height 509
click at [283, 122] on div "would retire 11/13" at bounding box center [210, 126] width 242 height 19
click at [294, 338] on div "Rent/Mortgage - /mo. w/ k left" at bounding box center [210, 333] width 242 height 19
drag, startPoint x: 186, startPoint y: 334, endPoint x: 132, endPoint y: 333, distance: 54.1
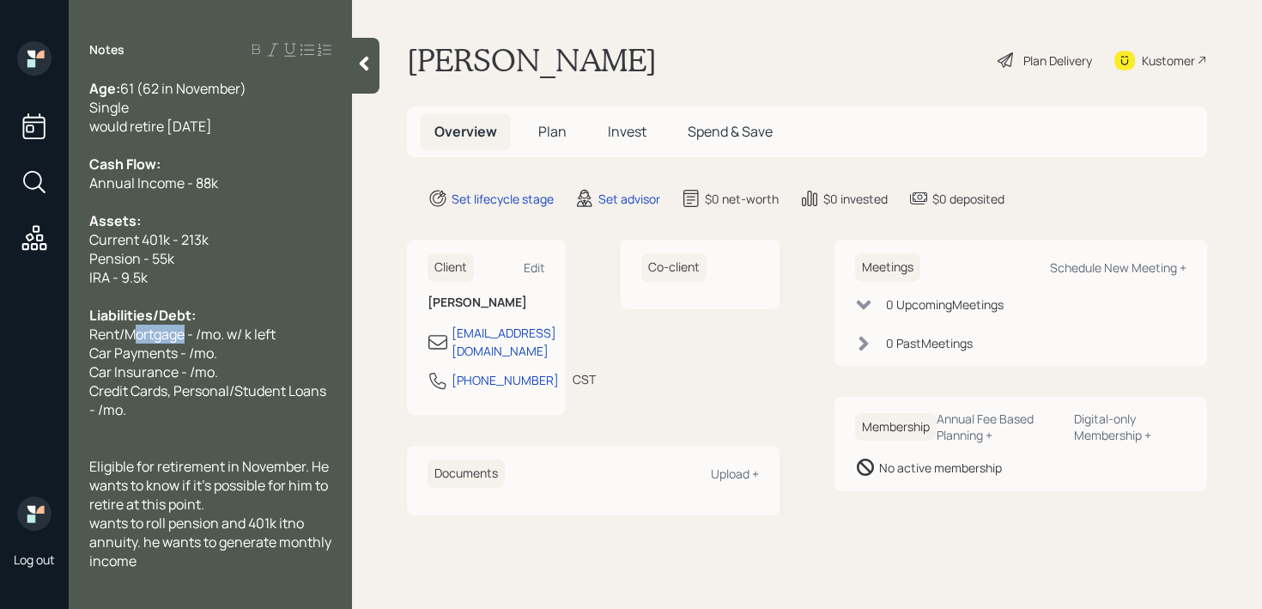
click at [132, 333] on span "Rent/Mortgage - /mo. w/ k left" at bounding box center [182, 333] width 186 height 19
drag, startPoint x: 232, startPoint y: 333, endPoint x: 177, endPoint y: 333, distance: 54.9
click at [177, 333] on div "Rent - 1k/mo. w/ k left" at bounding box center [210, 333] width 242 height 19
click at [196, 347] on span "Car Payments - /mo." at bounding box center [153, 352] width 128 height 19
drag, startPoint x: 271, startPoint y: 357, endPoint x: 82, endPoint y: 357, distance: 188.9
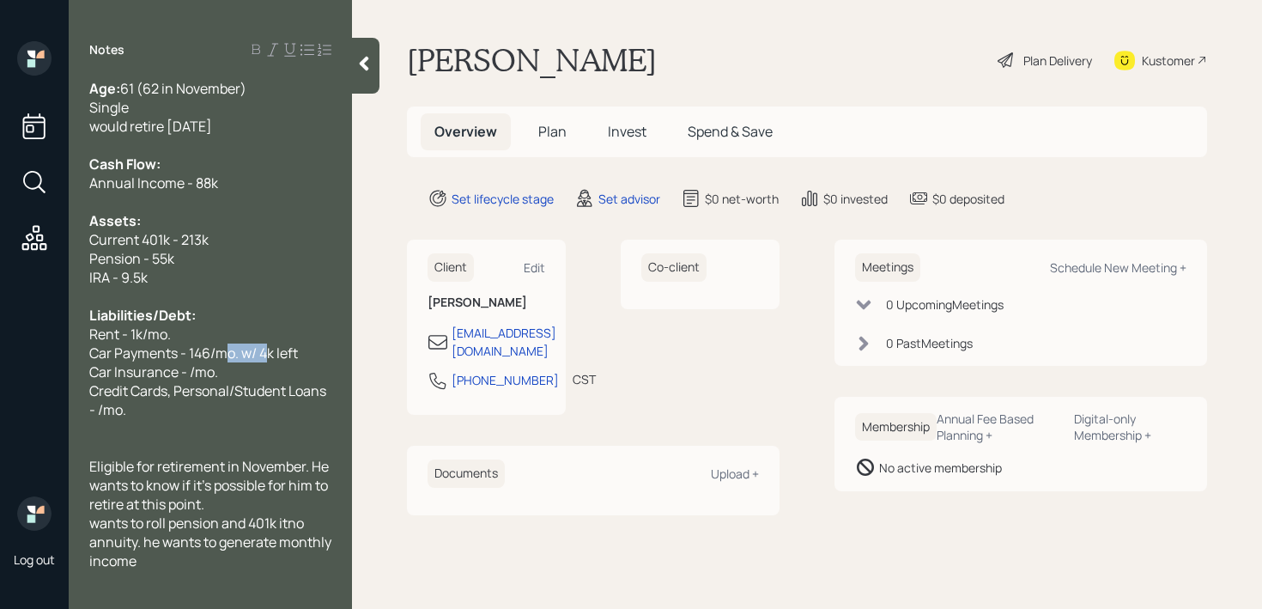
click at [82, 357] on div "Age: [DEMOGRAPHIC_DATA] (62 in November) Single would retire [DATE] Cash Flow: …" at bounding box center [210, 333] width 283 height 509
click at [190, 367] on span "Car Insurance - /mo." at bounding box center [153, 371] width 129 height 19
click at [167, 395] on span "Credit Cards, Personal/Student Loans - /mo." at bounding box center [209, 400] width 240 height 38
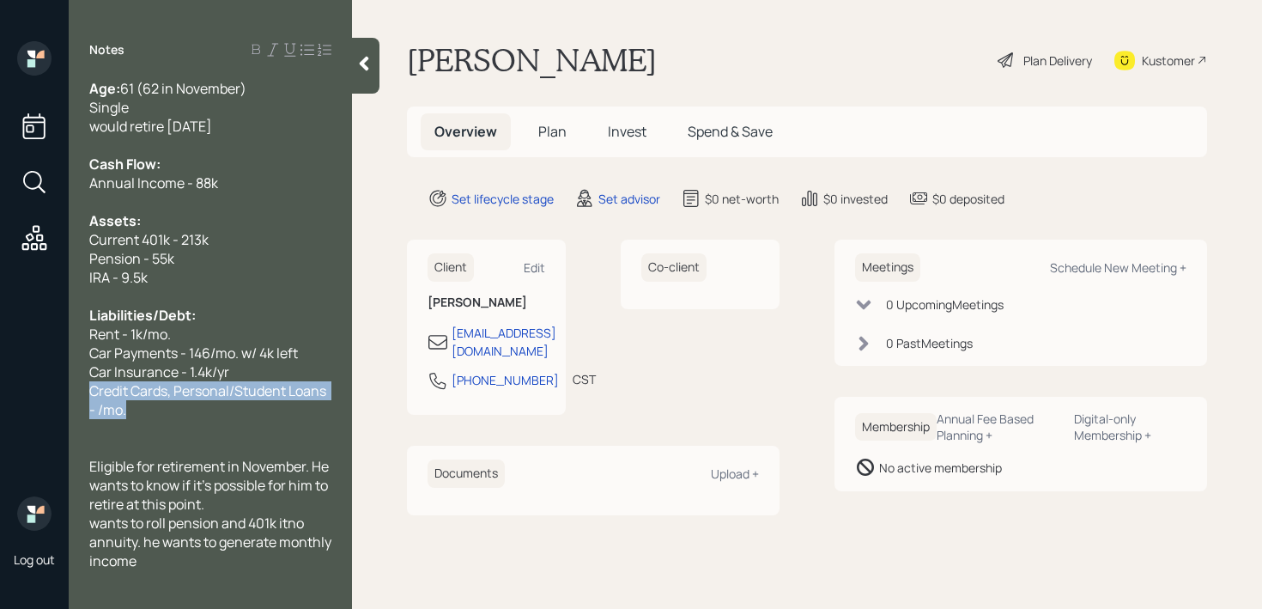
drag, startPoint x: 165, startPoint y: 404, endPoint x: 87, endPoint y: 391, distance: 79.2
click at [87, 391] on div "Age: [DEMOGRAPHIC_DATA] (62 in November) Single would retire [DATE] Cash Flow: …" at bounding box center [210, 333] width 283 height 509
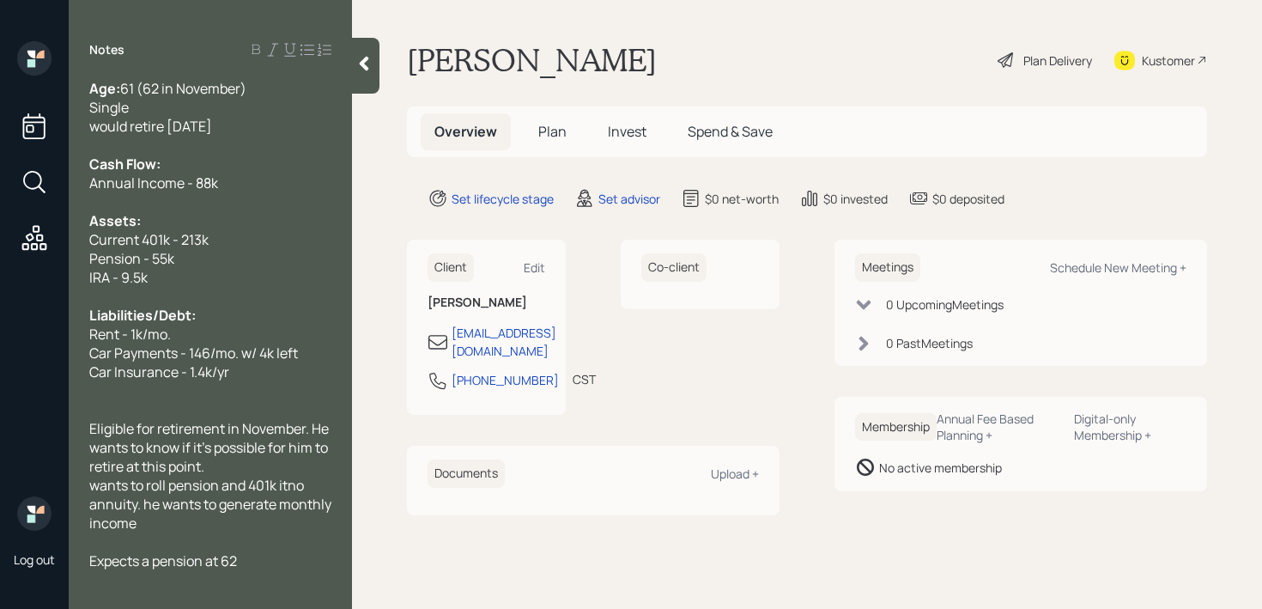
click at [146, 397] on div at bounding box center [210, 390] width 242 height 19
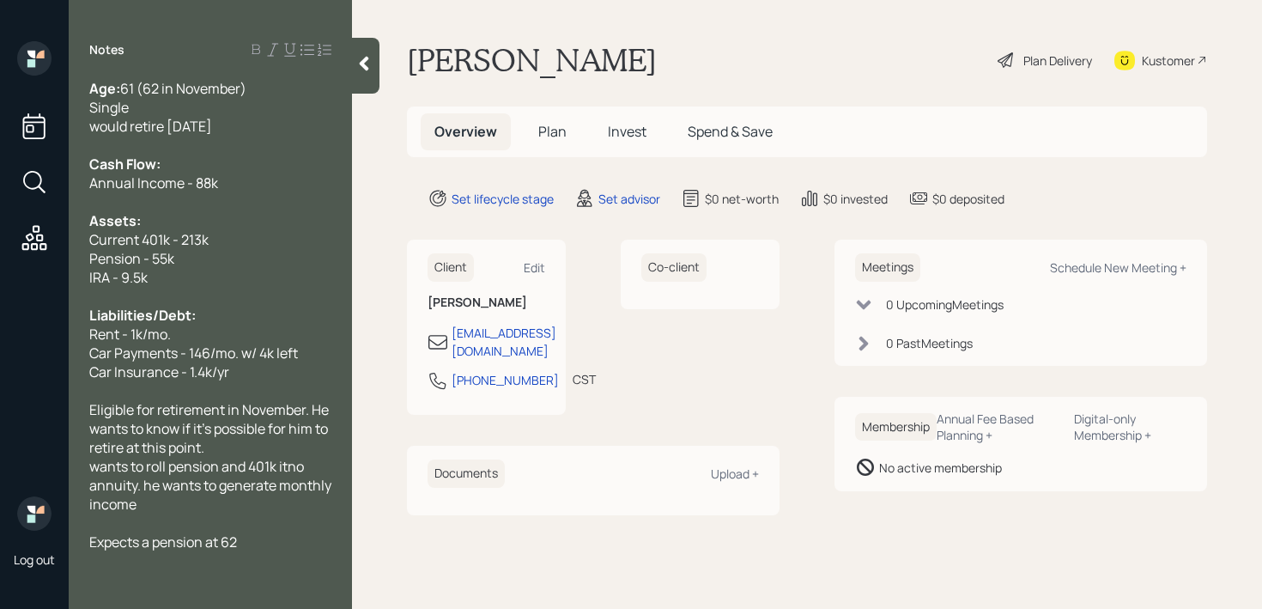
click at [271, 540] on div "Expects a pension at 62" at bounding box center [210, 541] width 242 height 19
click at [98, 573] on span "thinking of an annuity but" at bounding box center [170, 579] width 162 height 19
click at [373, 76] on div at bounding box center [365, 66] width 27 height 56
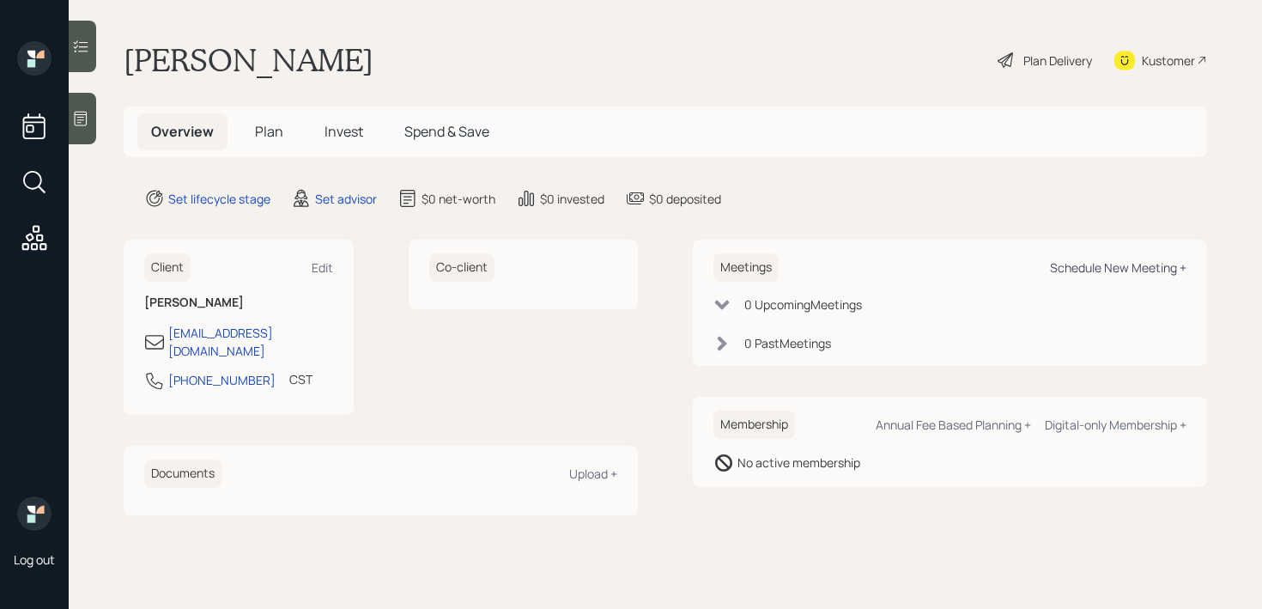
click at [1085, 262] on div "Schedule New Meeting +" at bounding box center [1118, 267] width 136 height 16
select select "round-[PERSON_NAME]"
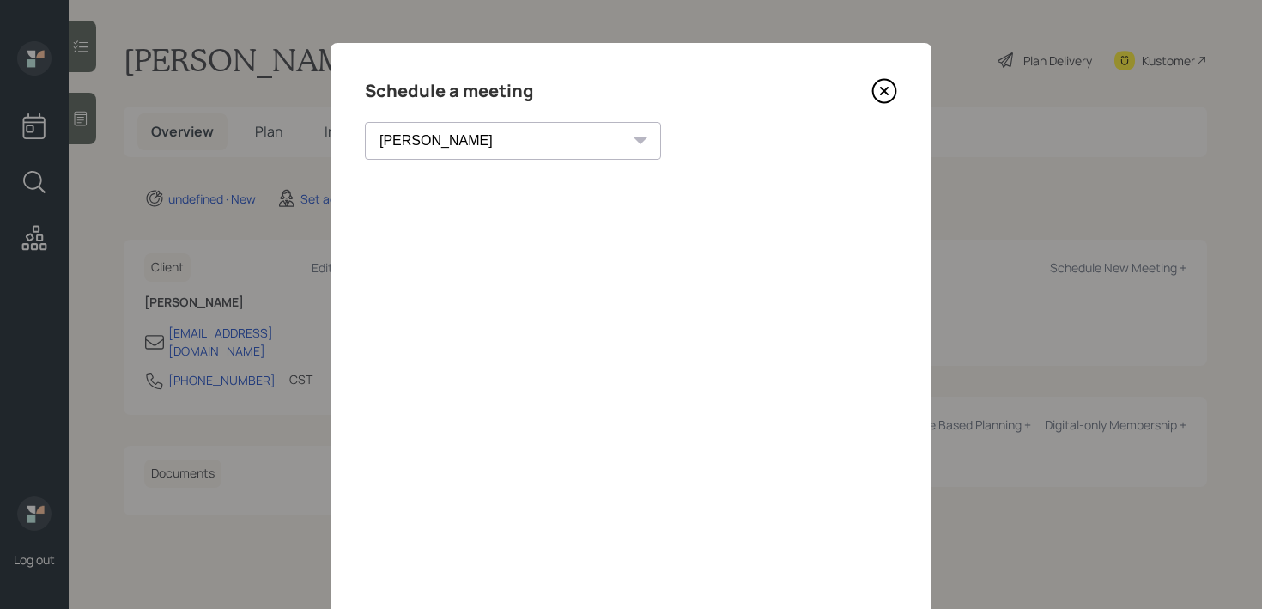
click at [882, 92] on icon at bounding box center [884, 91] width 7 height 7
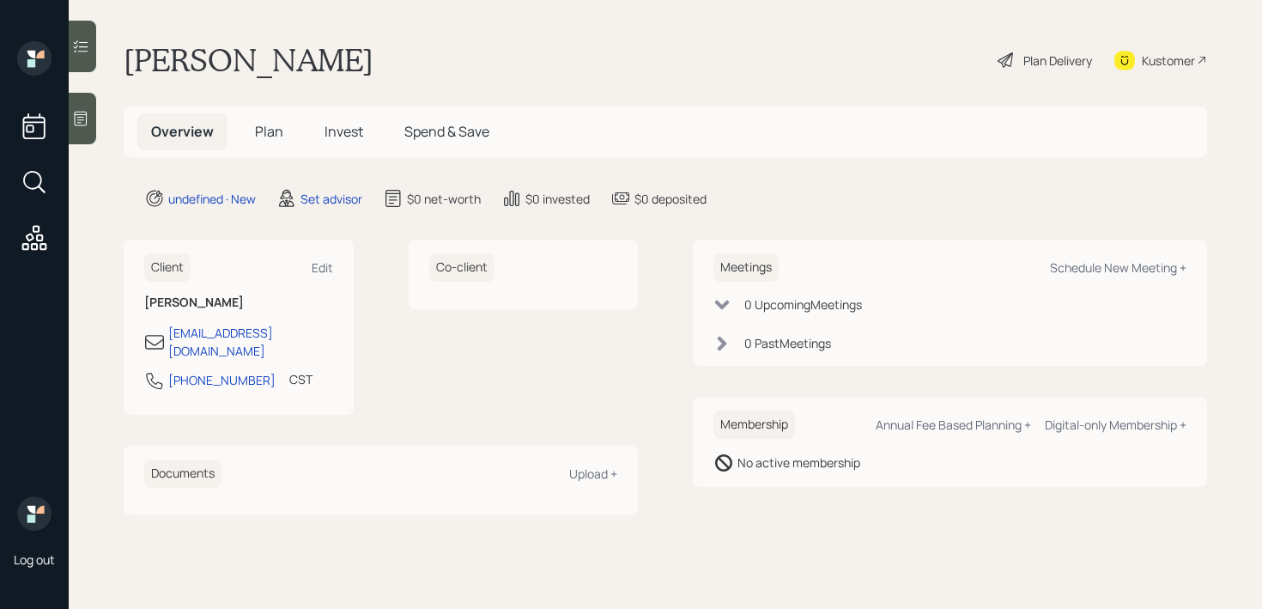
click at [1175, 64] on div "Kustomer" at bounding box center [1168, 61] width 53 height 18
click at [95, 118] on div at bounding box center [82, 119] width 27 height 52
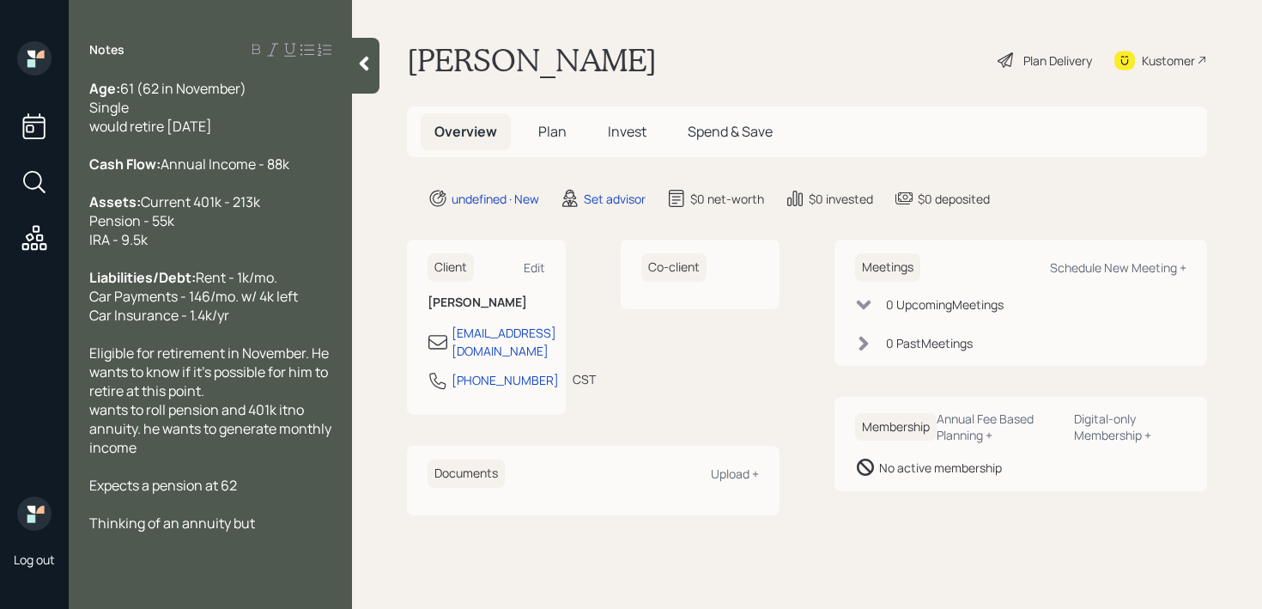
click at [298, 343] on div at bounding box center [210, 333] width 242 height 19
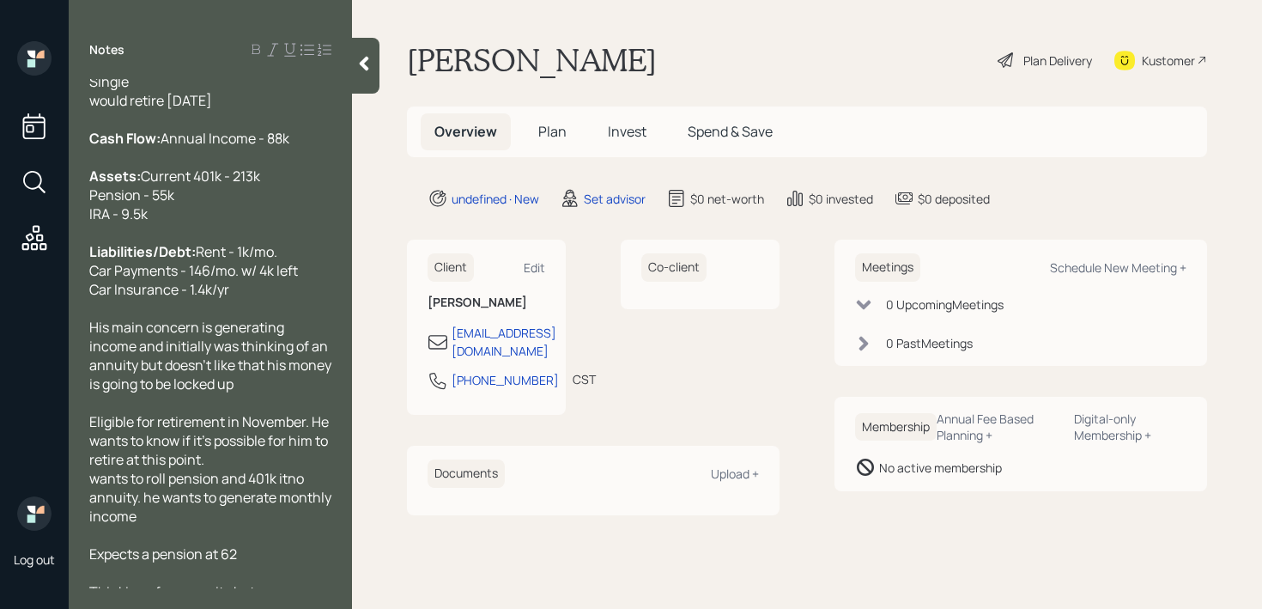
scroll to position [45, 0]
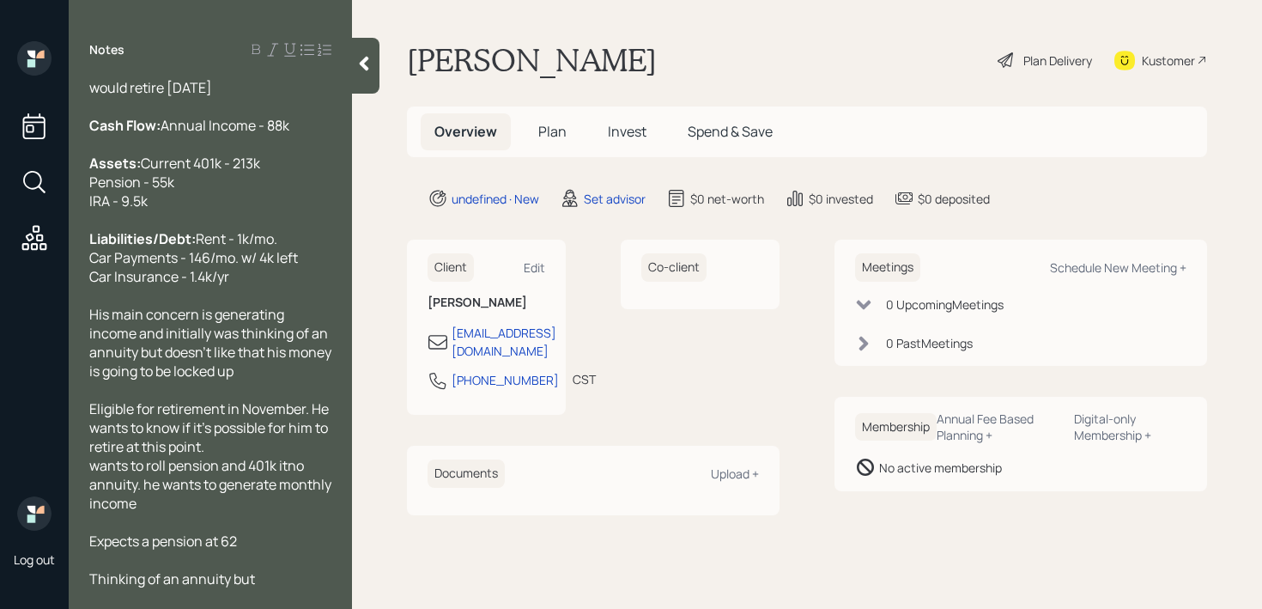
click at [258, 494] on div "Eligible for retirement in November. He wants to know if it's possible for him …" at bounding box center [210, 455] width 242 height 113
click at [266, 456] on span "Eligible for retirement in November. He wants to know if it's possible for him …" at bounding box center [210, 427] width 242 height 57
click at [324, 421] on span "Eligible for retirement in November. He wants to know if it's possible for him …" at bounding box center [210, 427] width 242 height 57
click at [255, 429] on div "Eligible for retirement in November. He wants to know if it's possible for him …" at bounding box center [210, 427] width 242 height 57
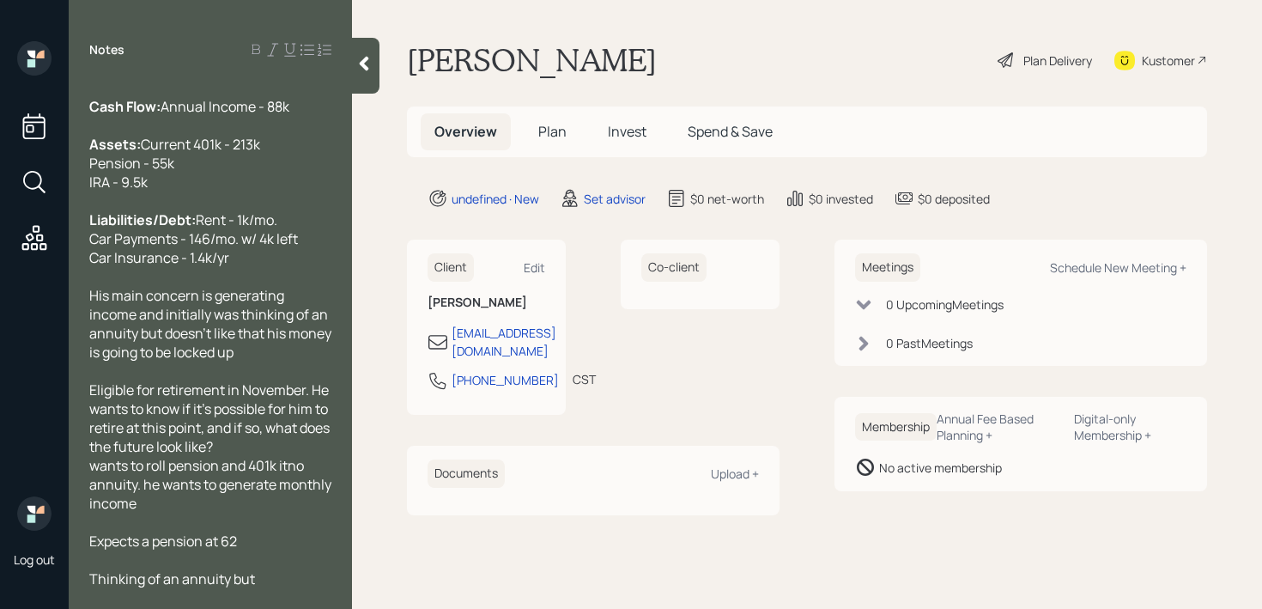
scroll to position [132, 0]
click at [95, 464] on span "wants to roll pension and 401k itno annuity. he wants to generate monthly income" at bounding box center [211, 484] width 245 height 57
click at [309, 460] on span "Wants to roll pension and 401k itno annuity. he wants to generate monthly income" at bounding box center [211, 484] width 245 height 57
drag, startPoint x: 155, startPoint y: 504, endPoint x: 87, endPoint y: 485, distance: 71.2
click at [87, 485] on div "Age: [DEMOGRAPHIC_DATA] (62 in November) Single would retire [DATE] Cash Flow: …" at bounding box center [210, 333] width 283 height 509
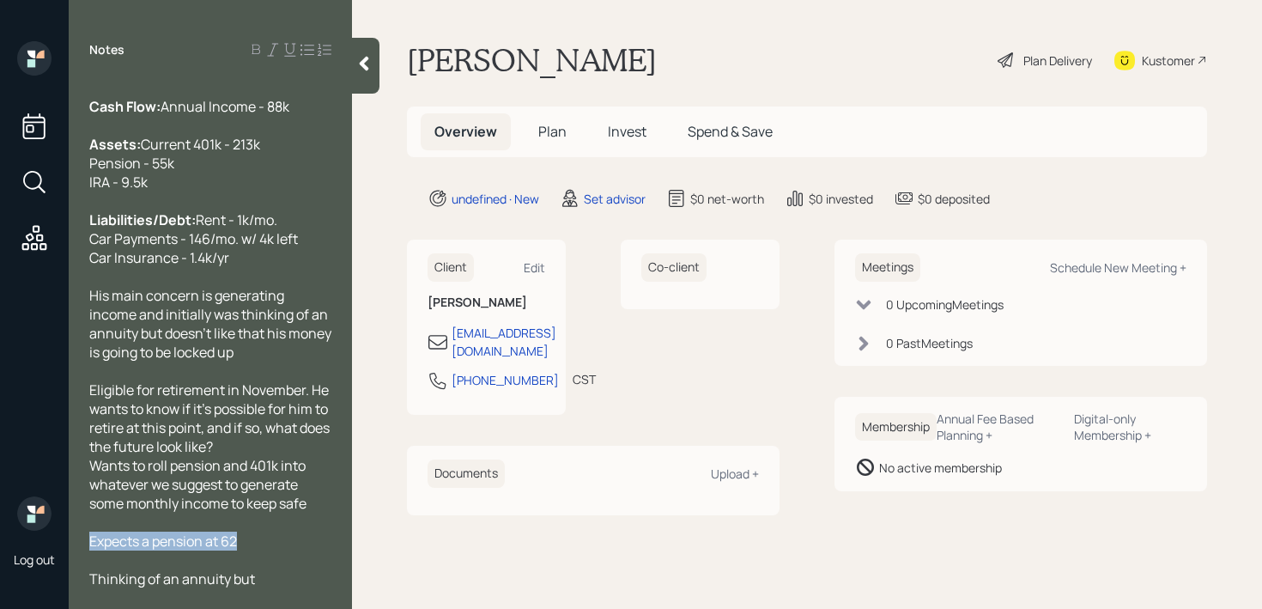
drag, startPoint x: 252, startPoint y: 539, endPoint x: 0, endPoint y: 539, distance: 252.4
click at [0, 539] on div "Log out Notes Age: [DEMOGRAPHIC_DATA] (62 in November) Single would retire [DAT…" at bounding box center [631, 304] width 1262 height 609
copy span "Expects a pension at 62"
click at [314, 342] on div "His main concern is generating income and initially was thinking of an annuity …" at bounding box center [210, 324] width 242 height 76
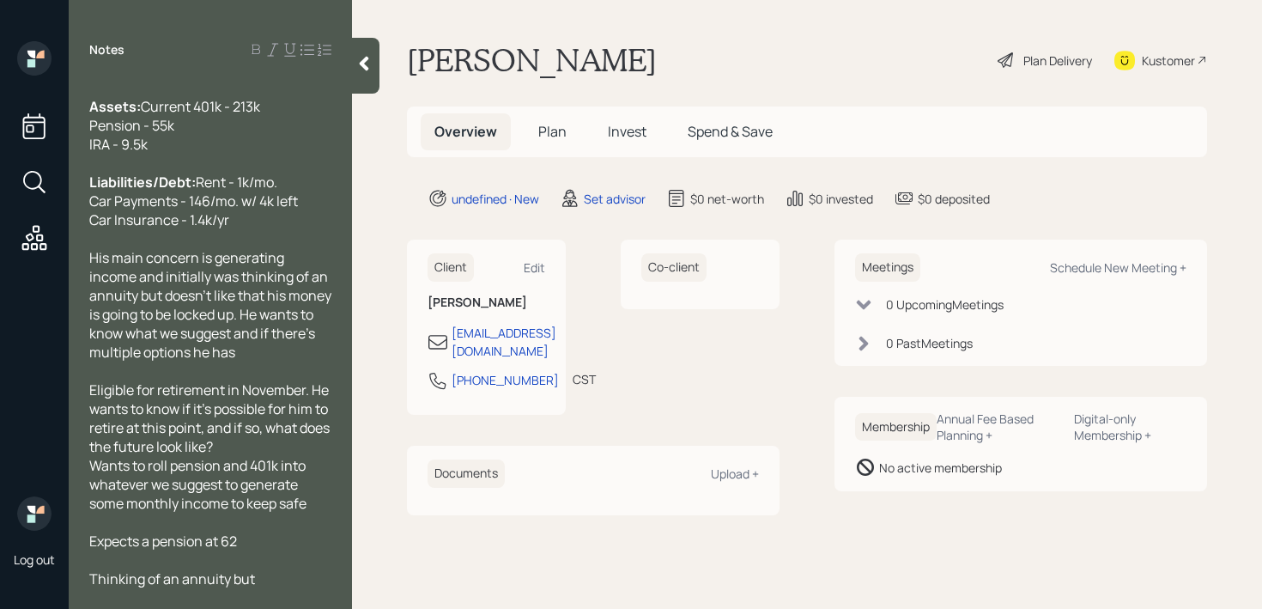
scroll to position [170, 0]
drag, startPoint x: 243, startPoint y: 538, endPoint x: 0, endPoint y: 538, distance: 242.9
click at [0, 538] on div "Log out Notes Age: [DEMOGRAPHIC_DATA] (62 in November) Single would retire [DAT…" at bounding box center [631, 304] width 1262 height 609
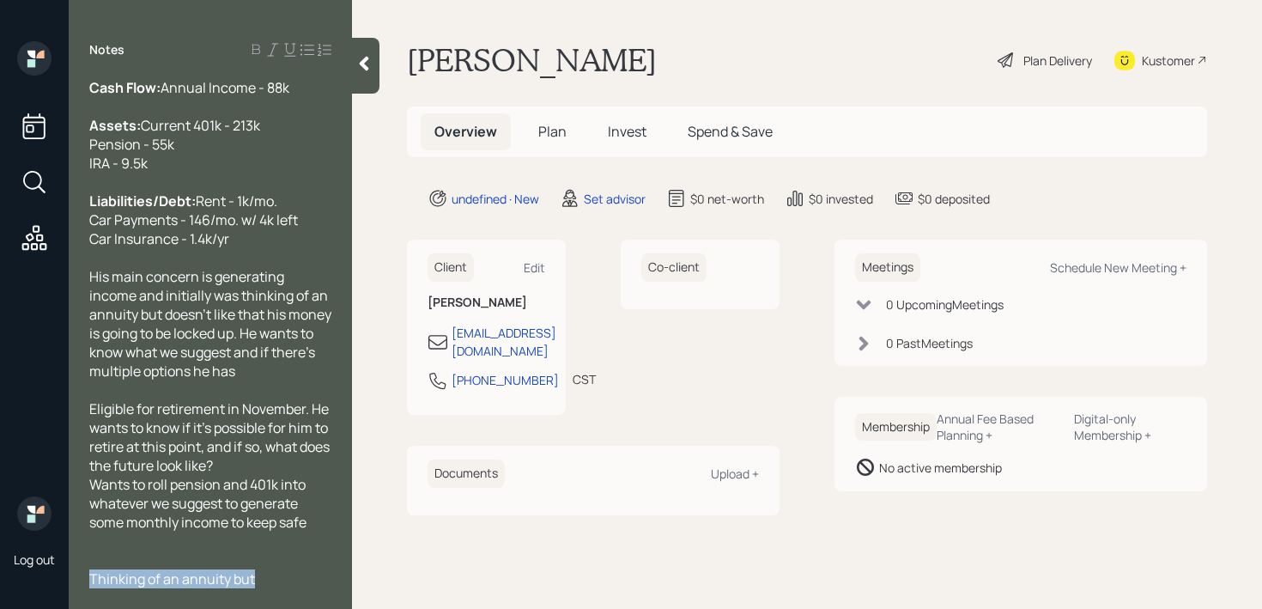
drag, startPoint x: 283, startPoint y: 577, endPoint x: 0, endPoint y: 577, distance: 283.3
click at [0, 577] on div "Log out Notes Age: [DEMOGRAPHIC_DATA] (62 in November) Single would retire [DAT…" at bounding box center [631, 304] width 1262 height 609
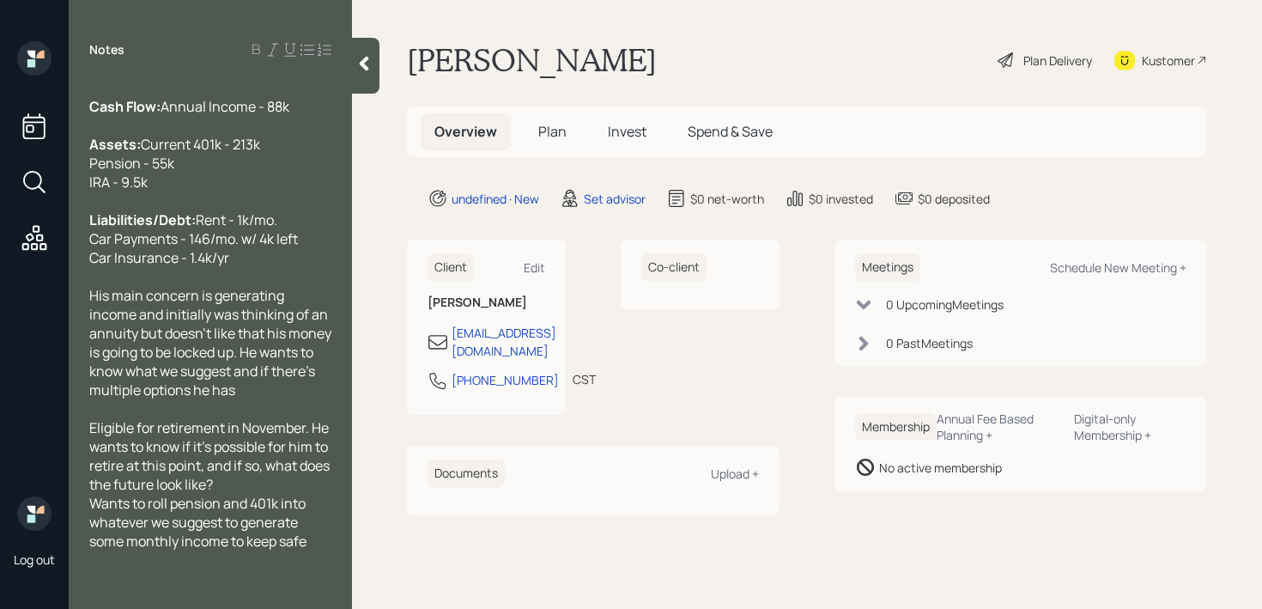
scroll to position [132, 0]
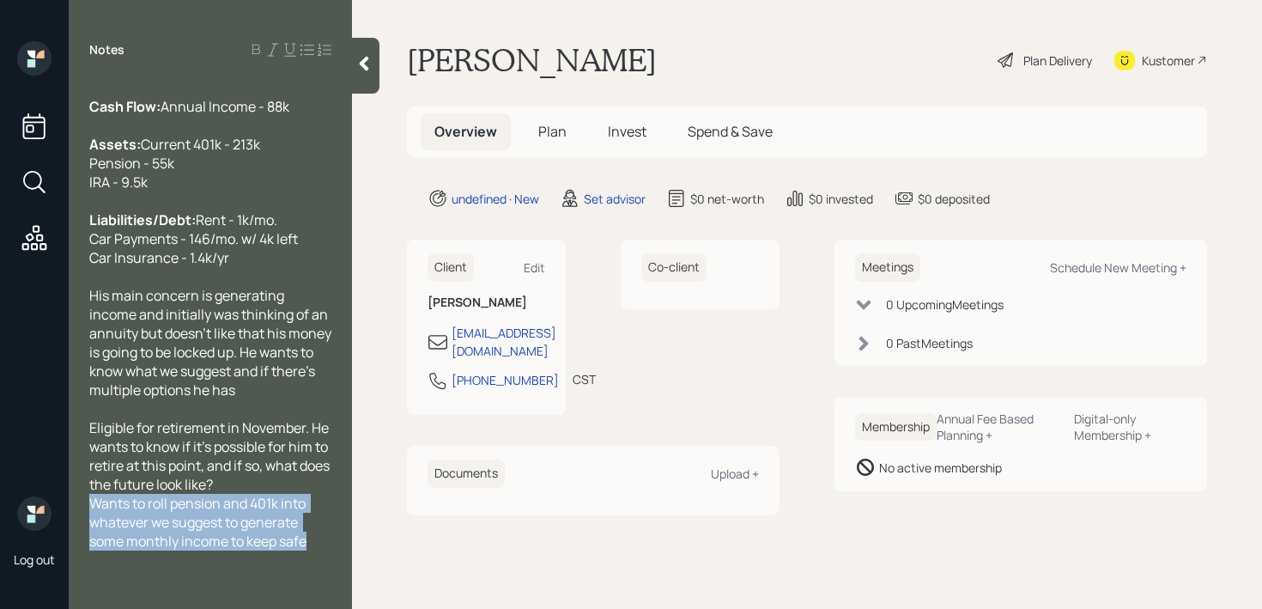
drag, startPoint x: 326, startPoint y: 555, endPoint x: 86, endPoint y: 484, distance: 250.7
click at [86, 484] on div "Age: [DEMOGRAPHIC_DATA] (62 in November) Single would retire [DATE] Cash Flow: …" at bounding box center [210, 333] width 283 height 509
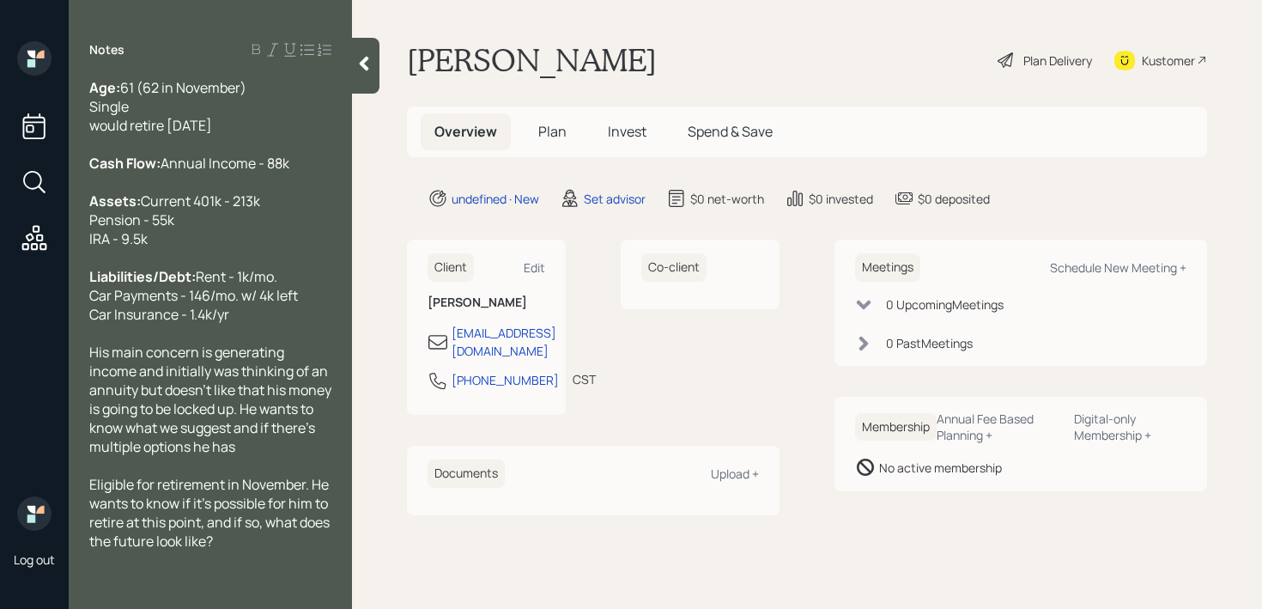
scroll to position [57, 0]
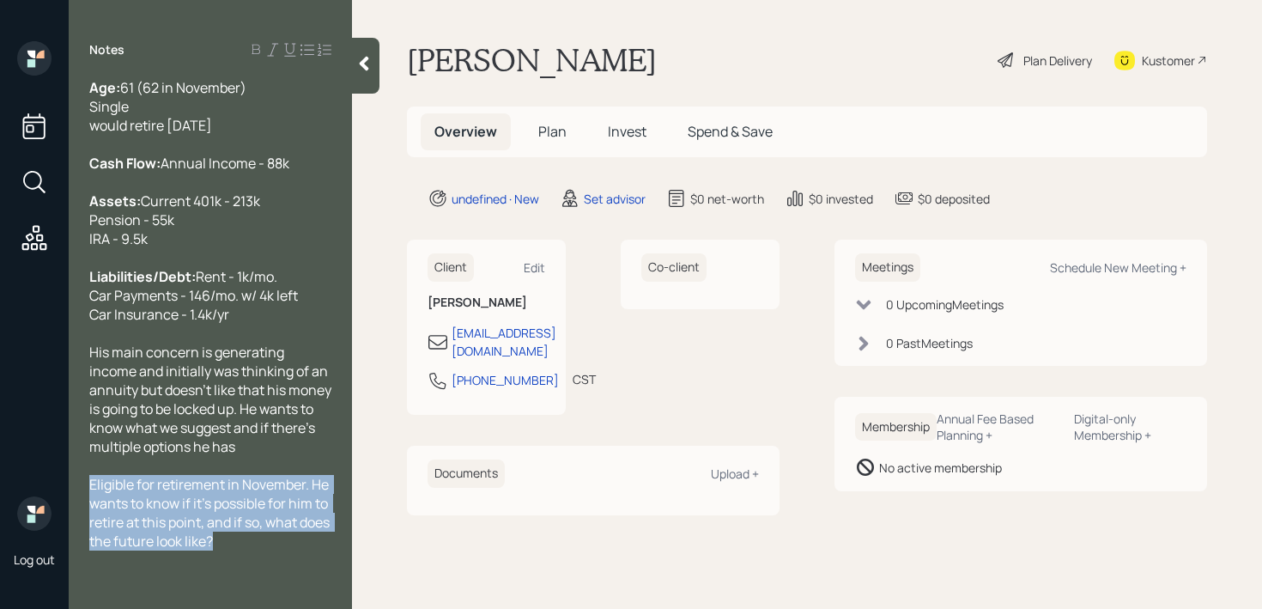
drag, startPoint x: 256, startPoint y: 549, endPoint x: 70, endPoint y: 494, distance: 194.5
click at [70, 494] on div "Age: [DEMOGRAPHIC_DATA] (62 in November) Single would retire [DATE] Cash Flow: …" at bounding box center [210, 333] width 283 height 509
copy span "Eligible for retirement in November. He wants to know if it's possible for him …"
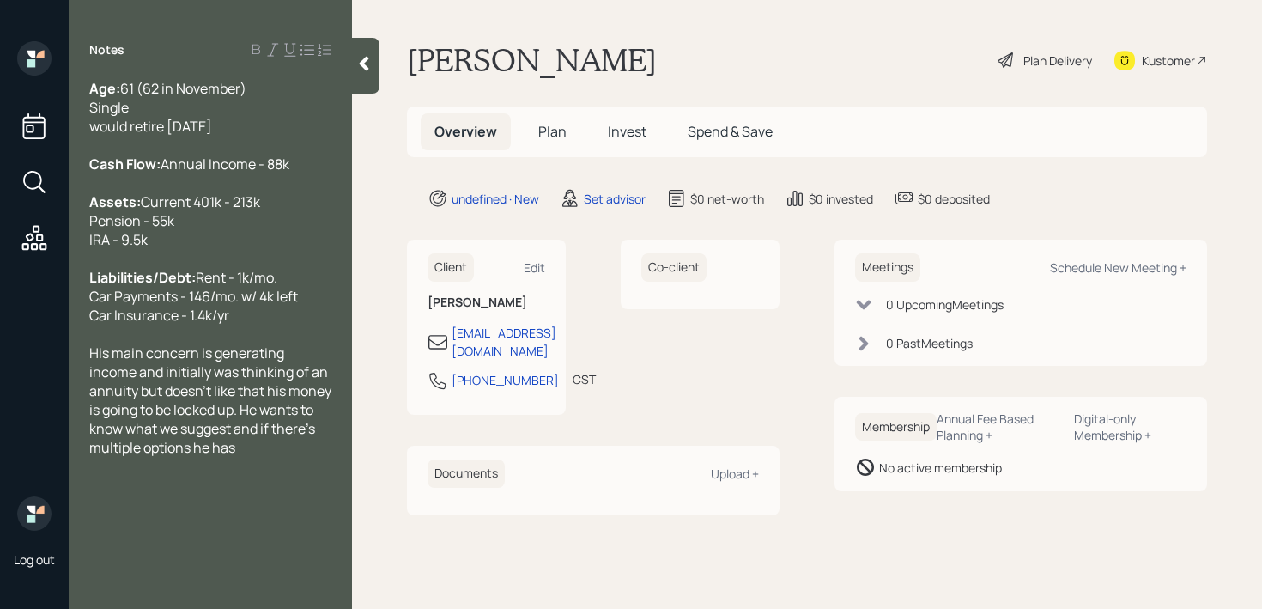
scroll to position [0, 0]
click at [258, 324] on div "Liabilities/Debt: Rent - 1k/mo. Car Payments - 146/mo. w/ 4k left Car Insurance…" at bounding box center [210, 296] width 242 height 57
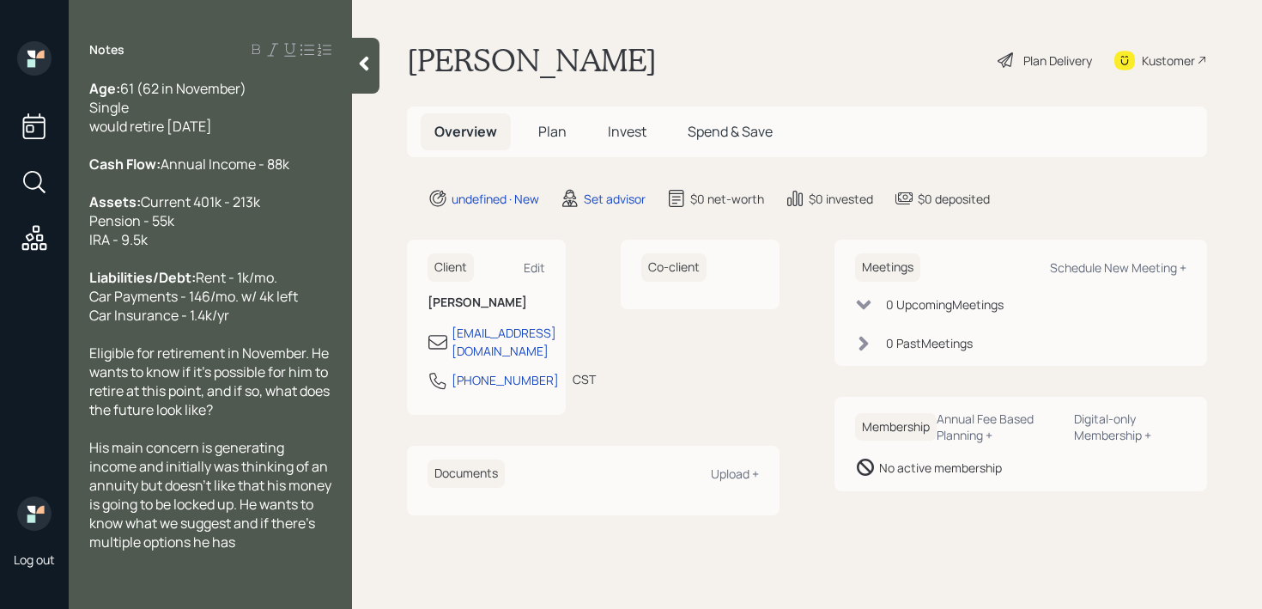
click at [100, 130] on span "61 (62 in November) Single would retire [DATE]" at bounding box center [167, 107] width 157 height 57
click at [225, 119] on div "Age: [DEMOGRAPHIC_DATA] (62 in November) Single Would retire [DATE]" at bounding box center [210, 107] width 242 height 57
click at [369, 78] on div at bounding box center [365, 66] width 27 height 56
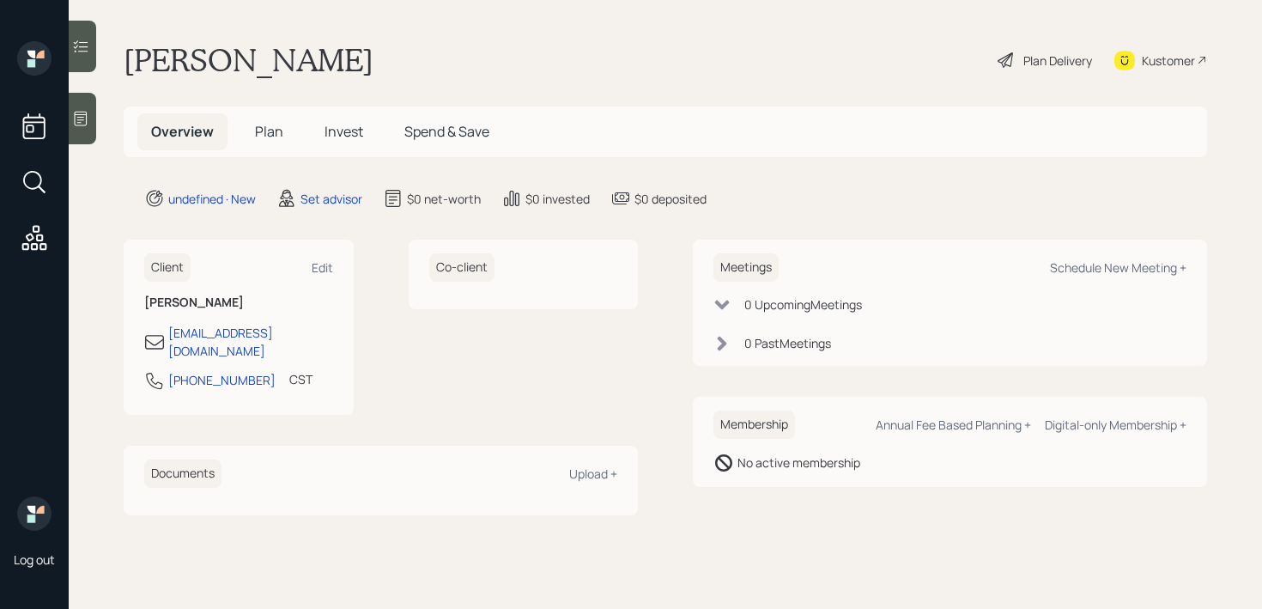
click at [561, 62] on div "[PERSON_NAME] Plan Delivery Kustomer" at bounding box center [665, 60] width 1083 height 38
